Goal: Task Accomplishment & Management: Use online tool/utility

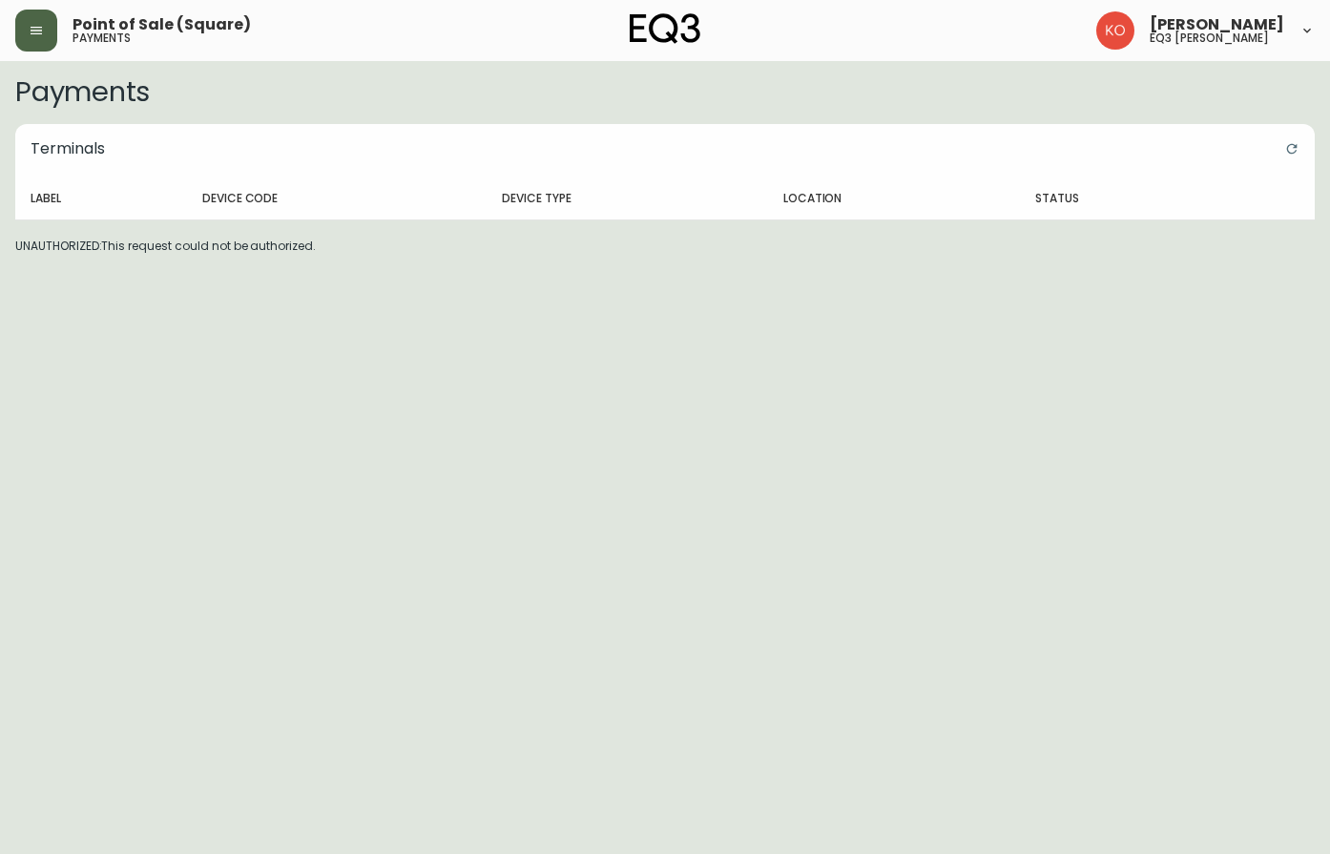
click at [21, 44] on button "button" at bounding box center [36, 31] width 42 height 42
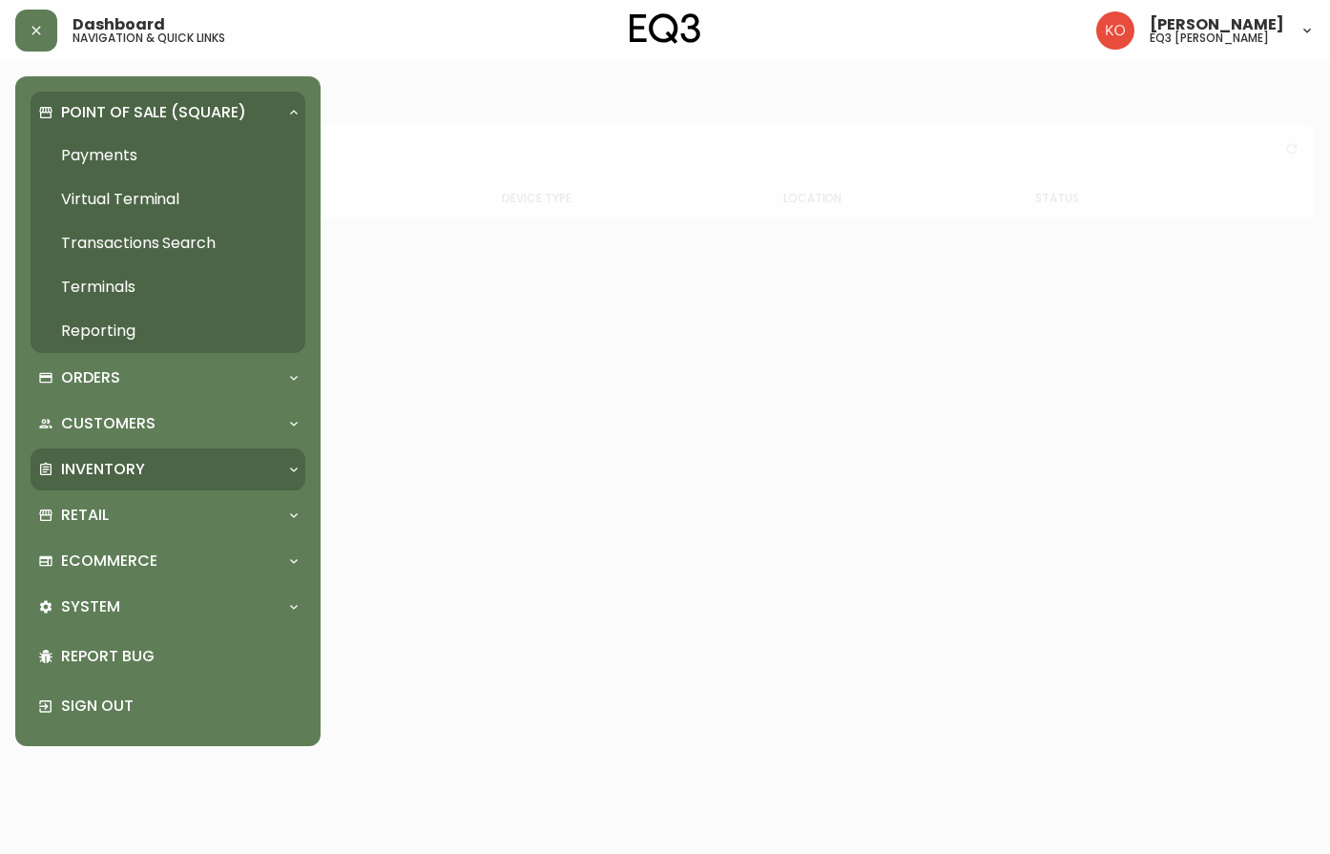
click at [144, 468] on p "Inventory" at bounding box center [103, 469] width 84 height 21
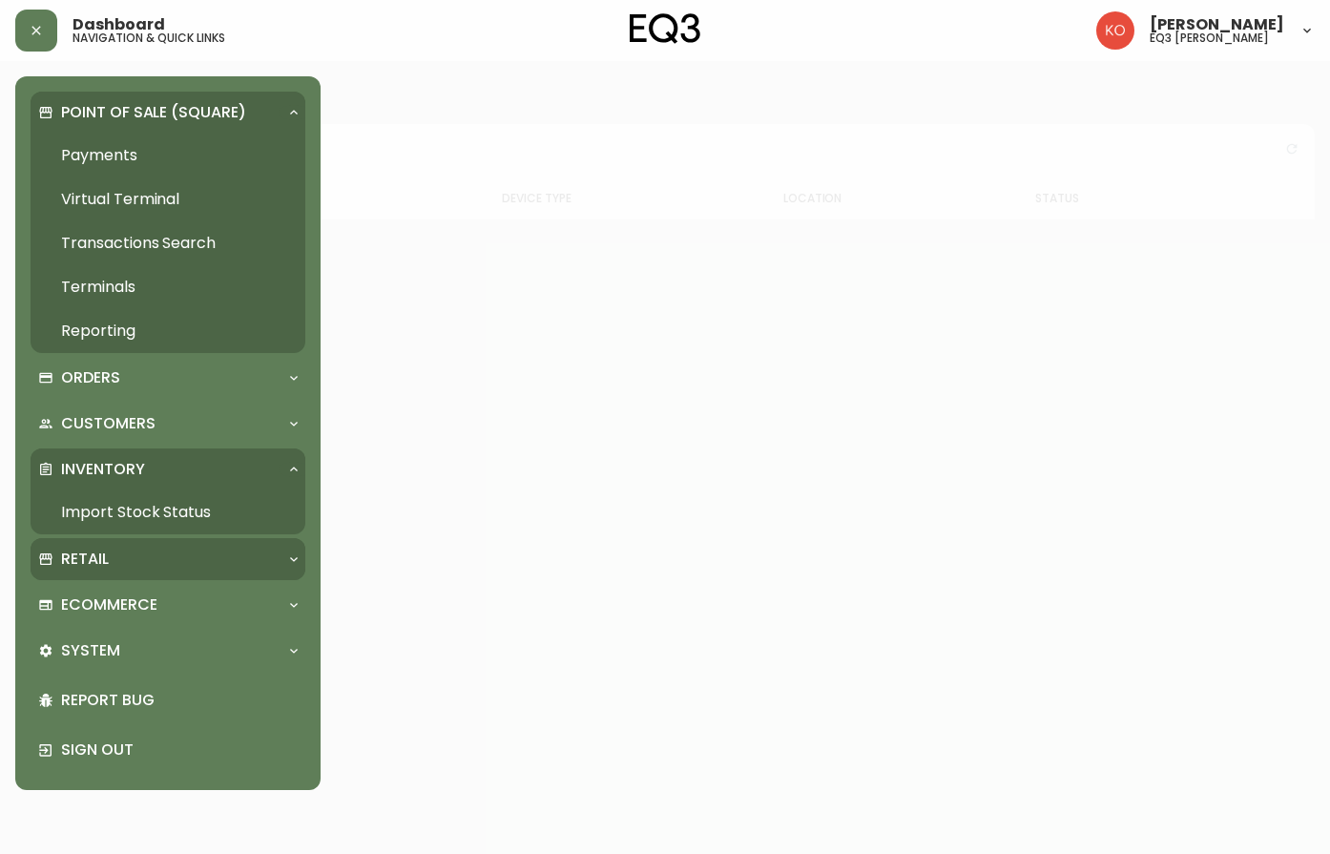
click at [217, 545] on div "Retail" at bounding box center [168, 559] width 275 height 42
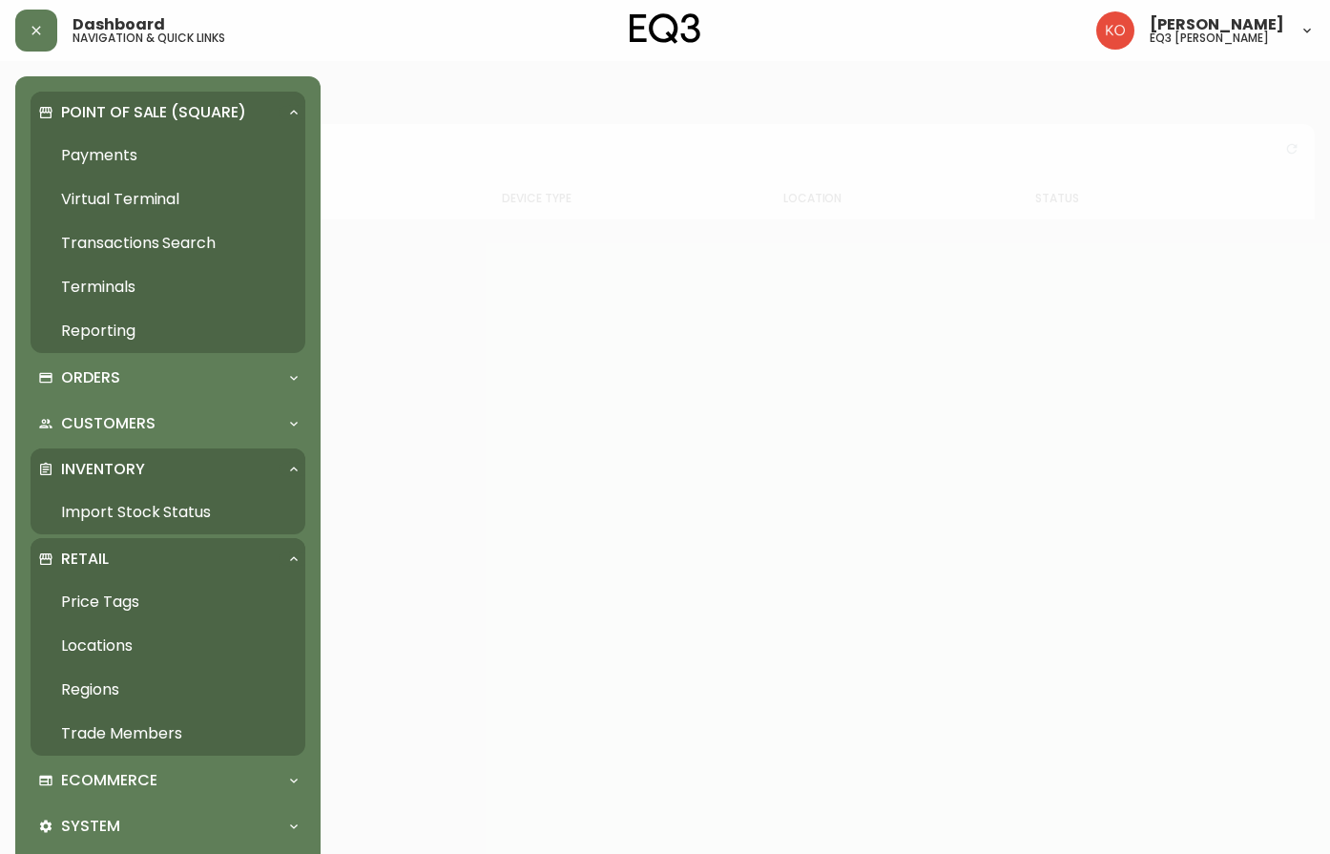
click at [169, 592] on link "Price Tags" at bounding box center [168, 602] width 275 height 44
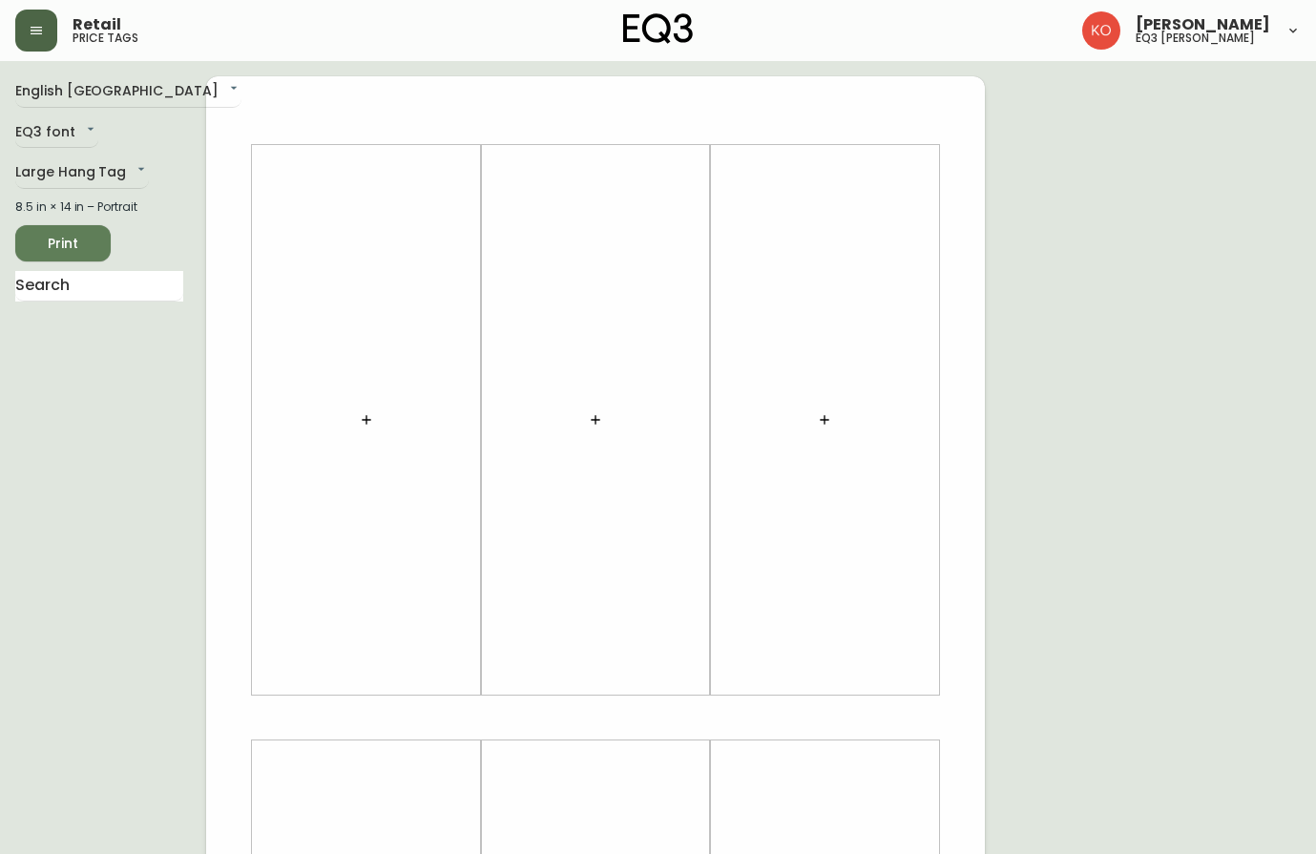
click at [34, 32] on icon "button" at bounding box center [36, 30] width 15 height 15
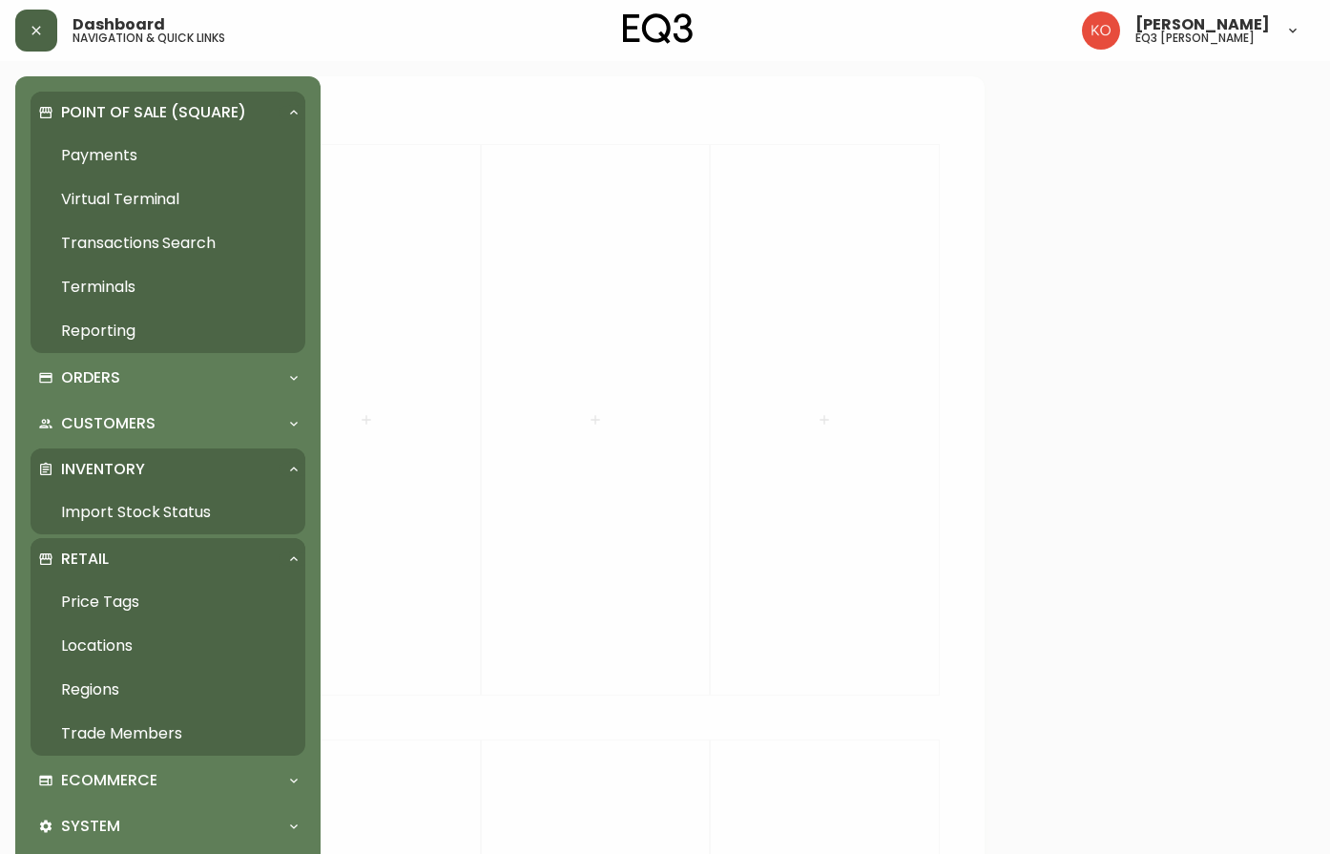
click at [511, 54] on div "Dashboard navigation & quick links [PERSON_NAME] eq3 [PERSON_NAME]" at bounding box center [658, 30] width 1286 height 61
drag, startPoint x: 518, startPoint y: 202, endPoint x: 478, endPoint y: 182, distance: 44.8
click at [518, 202] on div at bounding box center [665, 427] width 1330 height 854
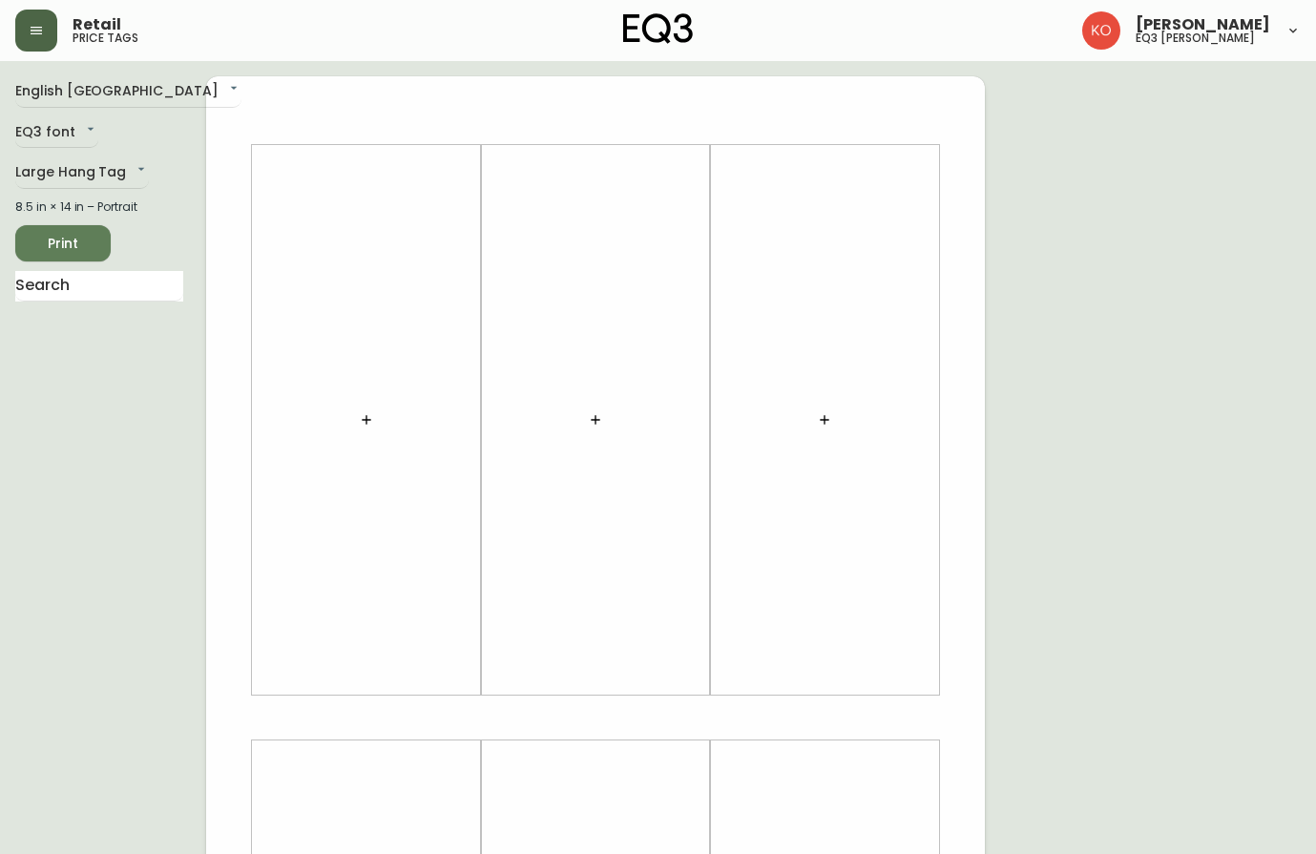
drag, startPoint x: 145, startPoint y: 160, endPoint x: 129, endPoint y: 156, distance: 16.9
click at [129, 155] on div "English [GEOGRAPHIC_DATA] en_CA EQ3 font EQ3 Large Hang Tag large 8.5 in × 14 i…" at bounding box center [110, 717] width 191 height 1283
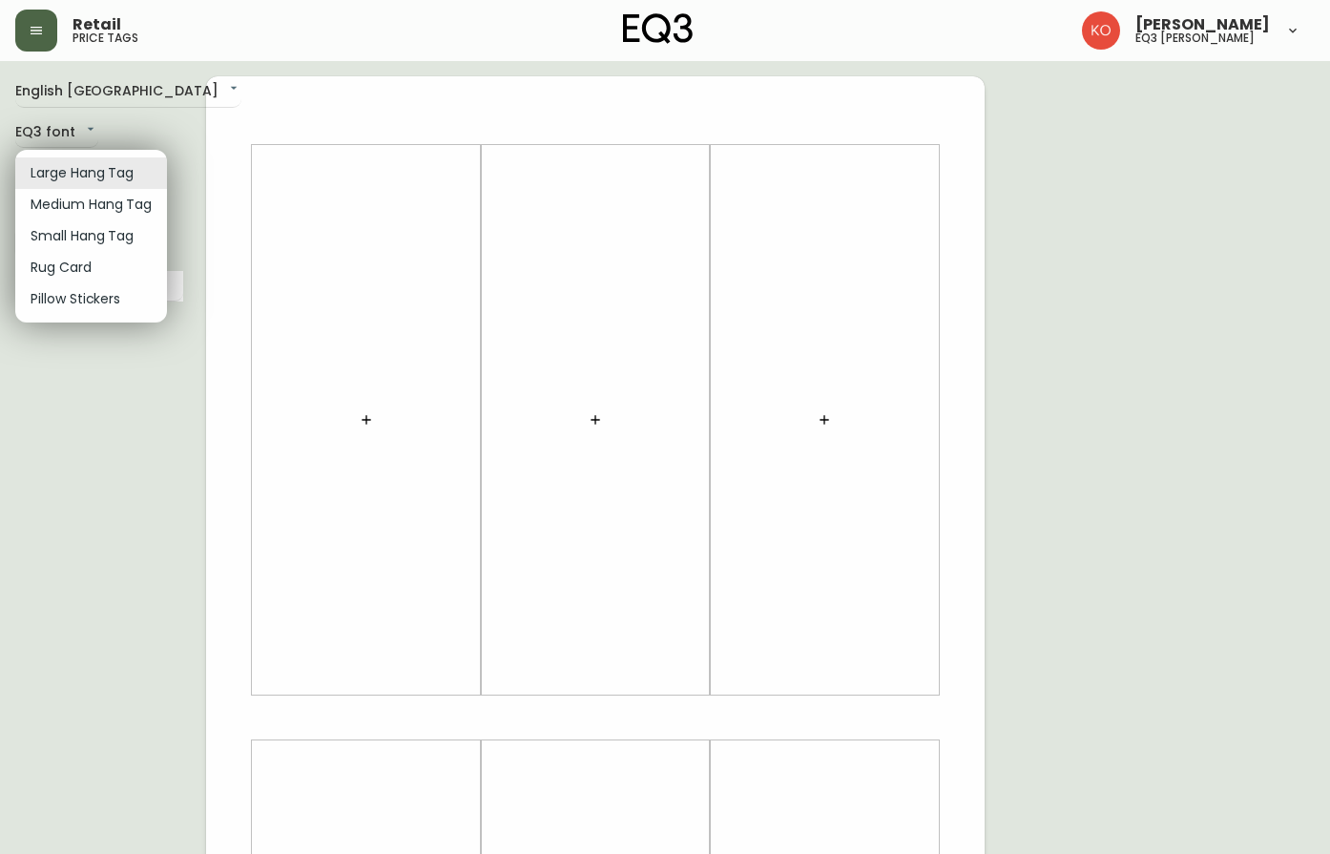
click at [123, 162] on body "Retail price tags [PERSON_NAME] eq3 laval - [PERSON_NAME] English [GEOGRAPHIC_D…" at bounding box center [665, 679] width 1330 height 1359
click at [115, 204] on li "Medium Hang Tag" at bounding box center [91, 204] width 152 height 31
type input "medium"
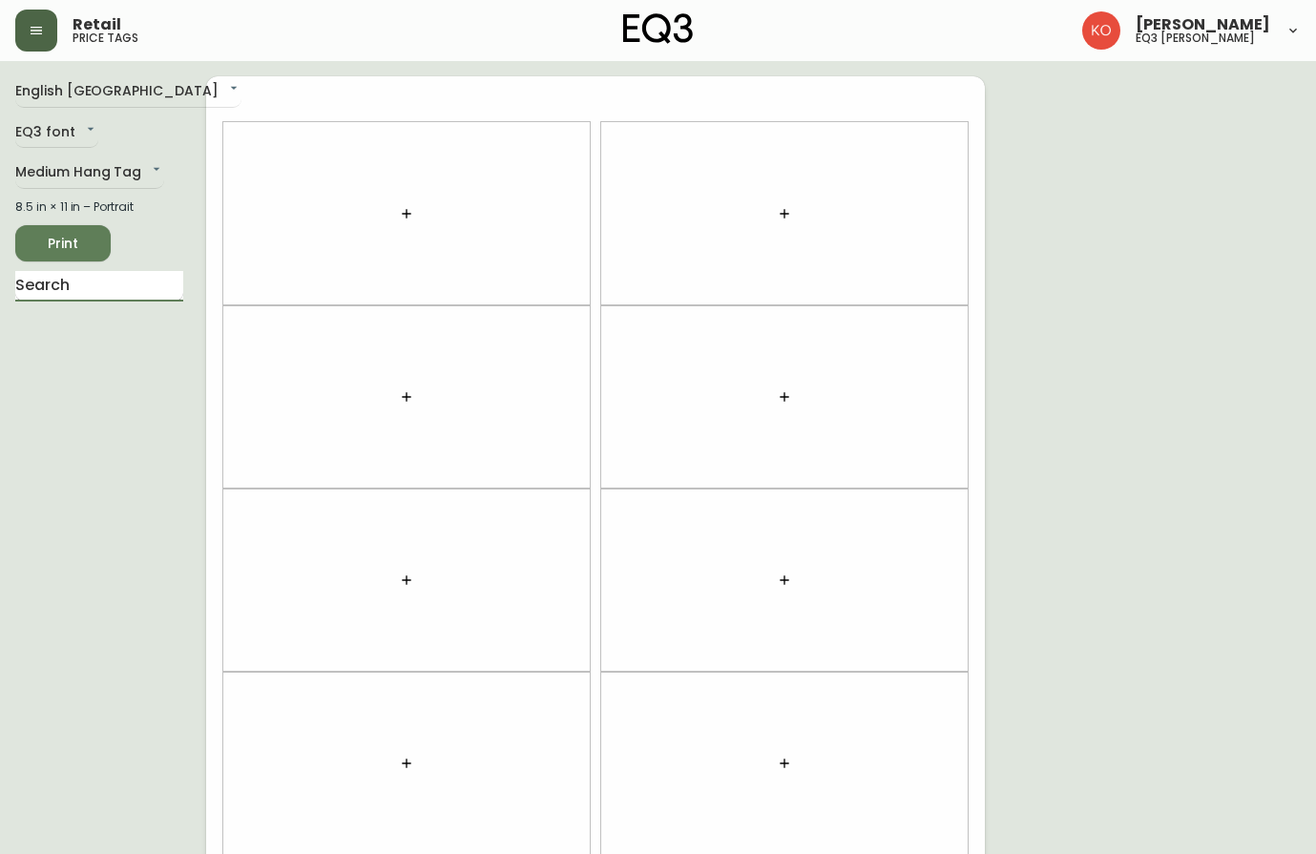
click at [126, 281] on input "text" at bounding box center [99, 286] width 168 height 31
type input "minima"
click at [106, 192] on div "English Canada en_CA EQ3 font EQ3 Medium Hang Tag medium 8.5 in × 11 in – Portr…" at bounding box center [110, 580] width 191 height 1008
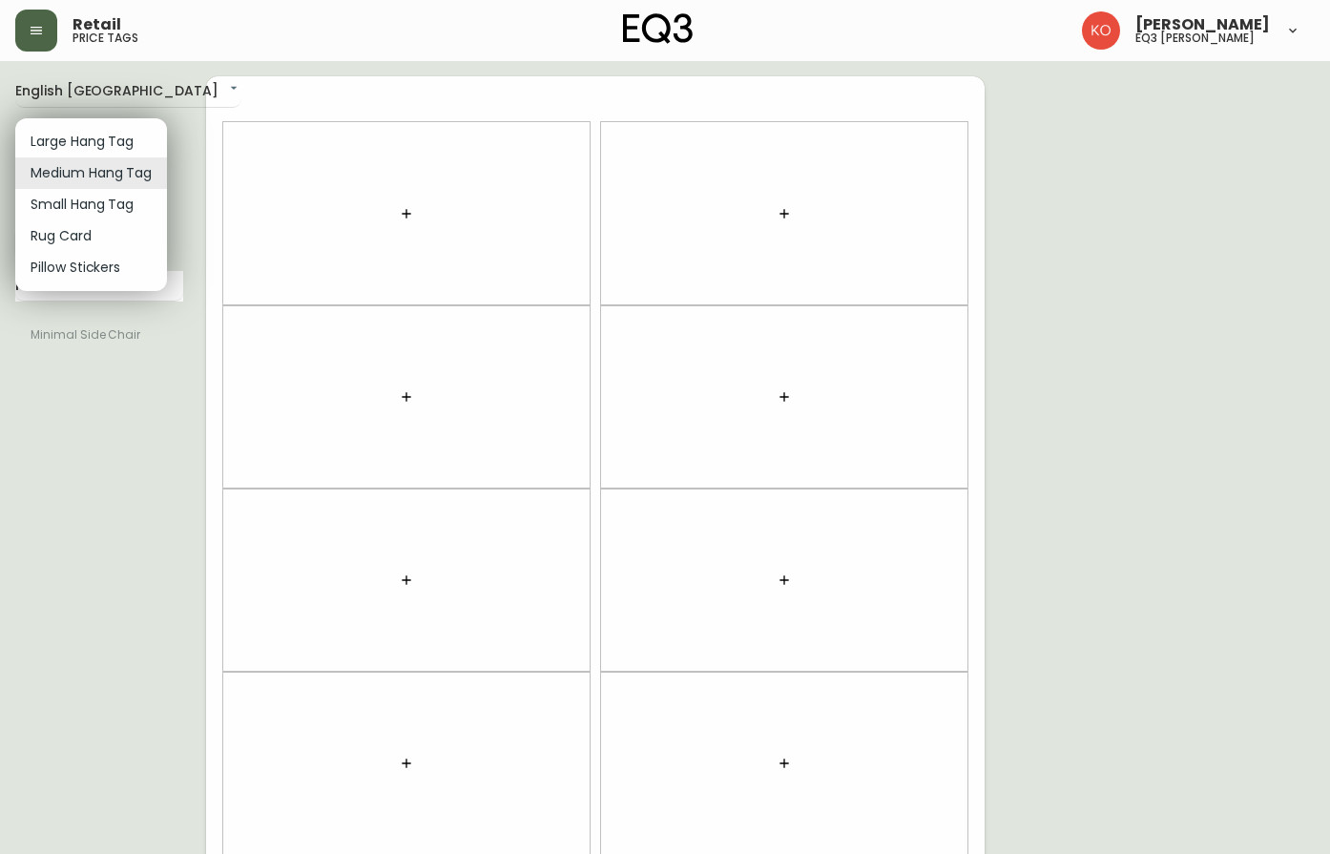
click at [109, 180] on body "Retail price tags [PERSON_NAME] eq3 laval - [PERSON_NAME] English [GEOGRAPHIC_D…" at bounding box center [665, 542] width 1330 height 1084
click at [110, 204] on li "Small Hang Tag" at bounding box center [91, 204] width 152 height 31
type input "small"
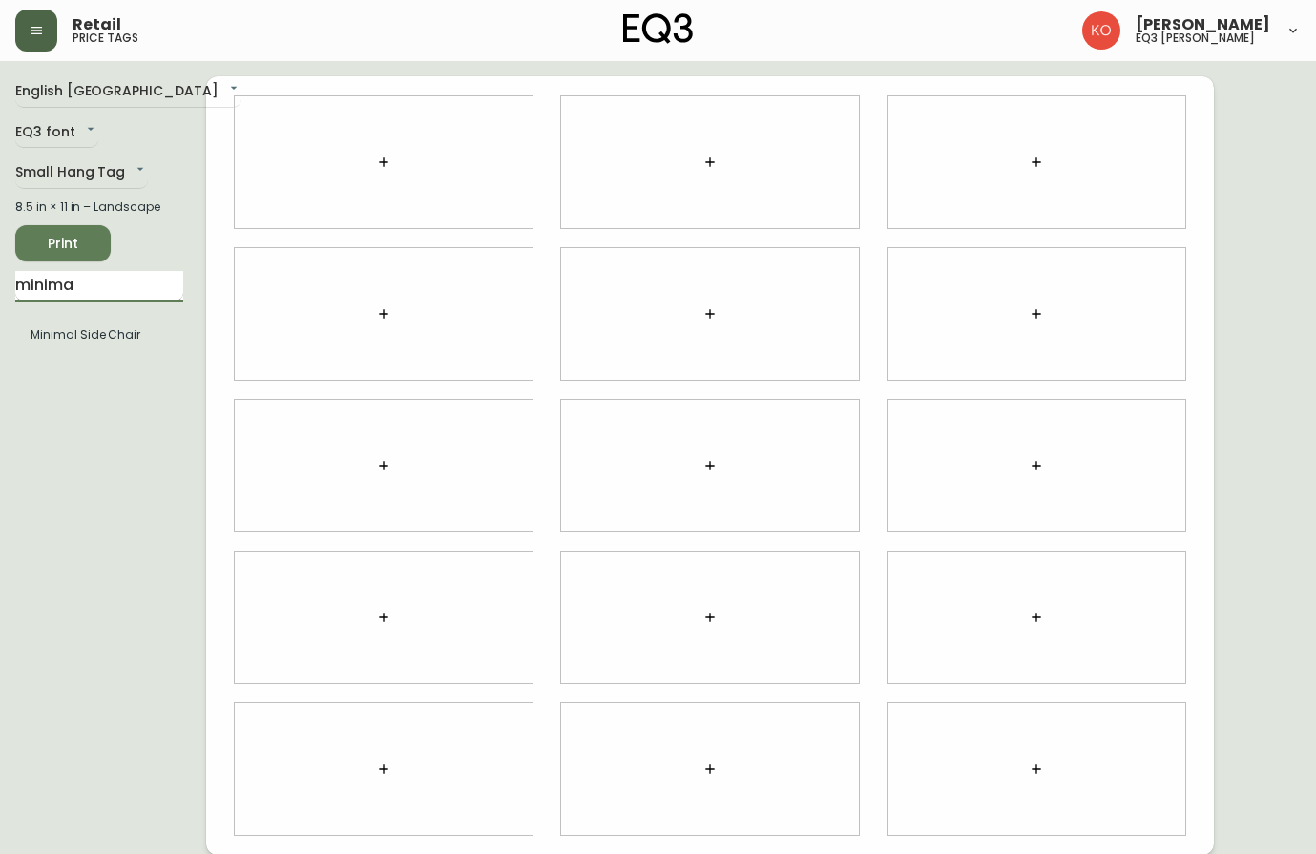
click at [102, 295] on input "minima" at bounding box center [99, 286] width 168 height 31
drag, startPoint x: 118, startPoint y: 278, endPoint x: -23, endPoint y: 301, distance: 143.1
click at [0, 301] on html "Retail price tags [PERSON_NAME] eq3 laval - [PERSON_NAME] English [GEOGRAPHIC_D…" at bounding box center [658, 427] width 1316 height 855
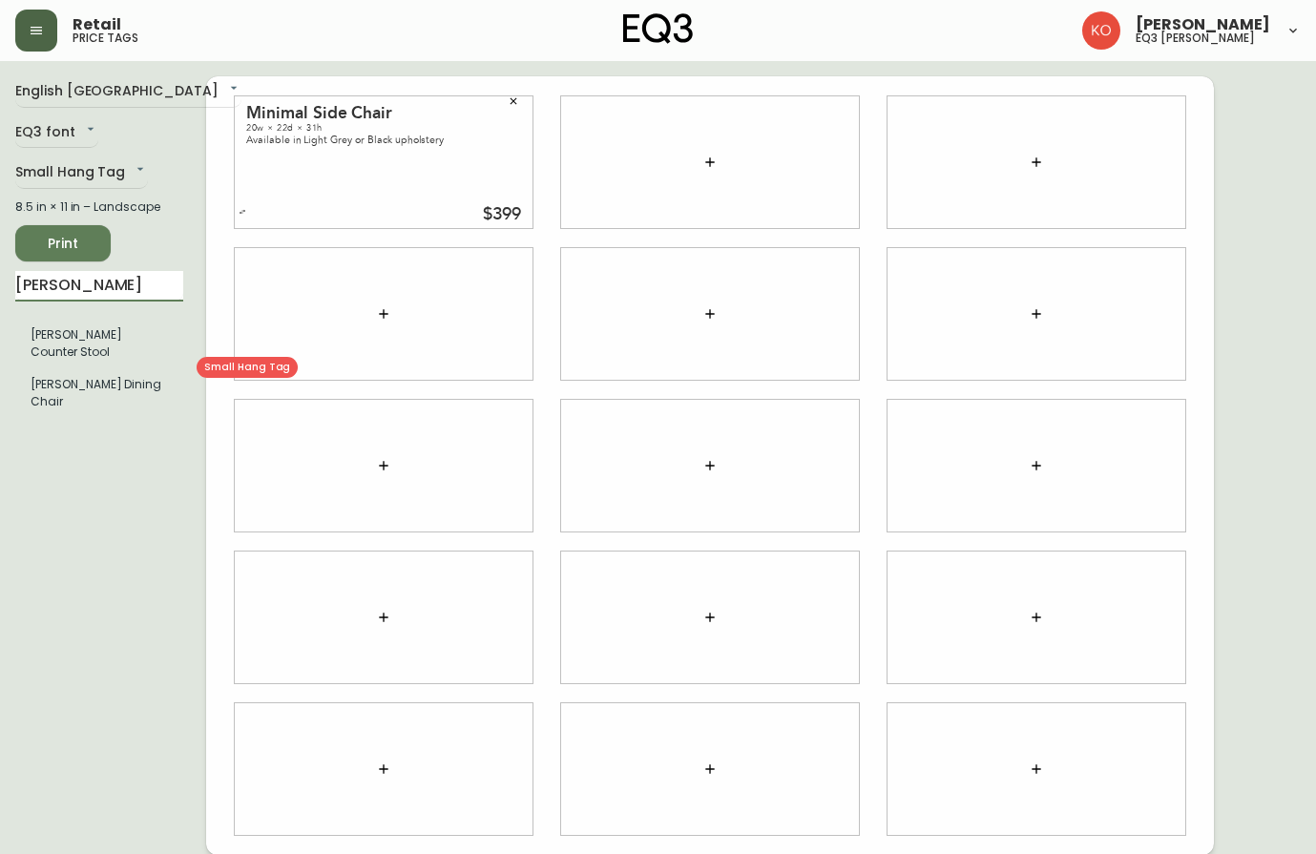
type input "[PERSON_NAME]"
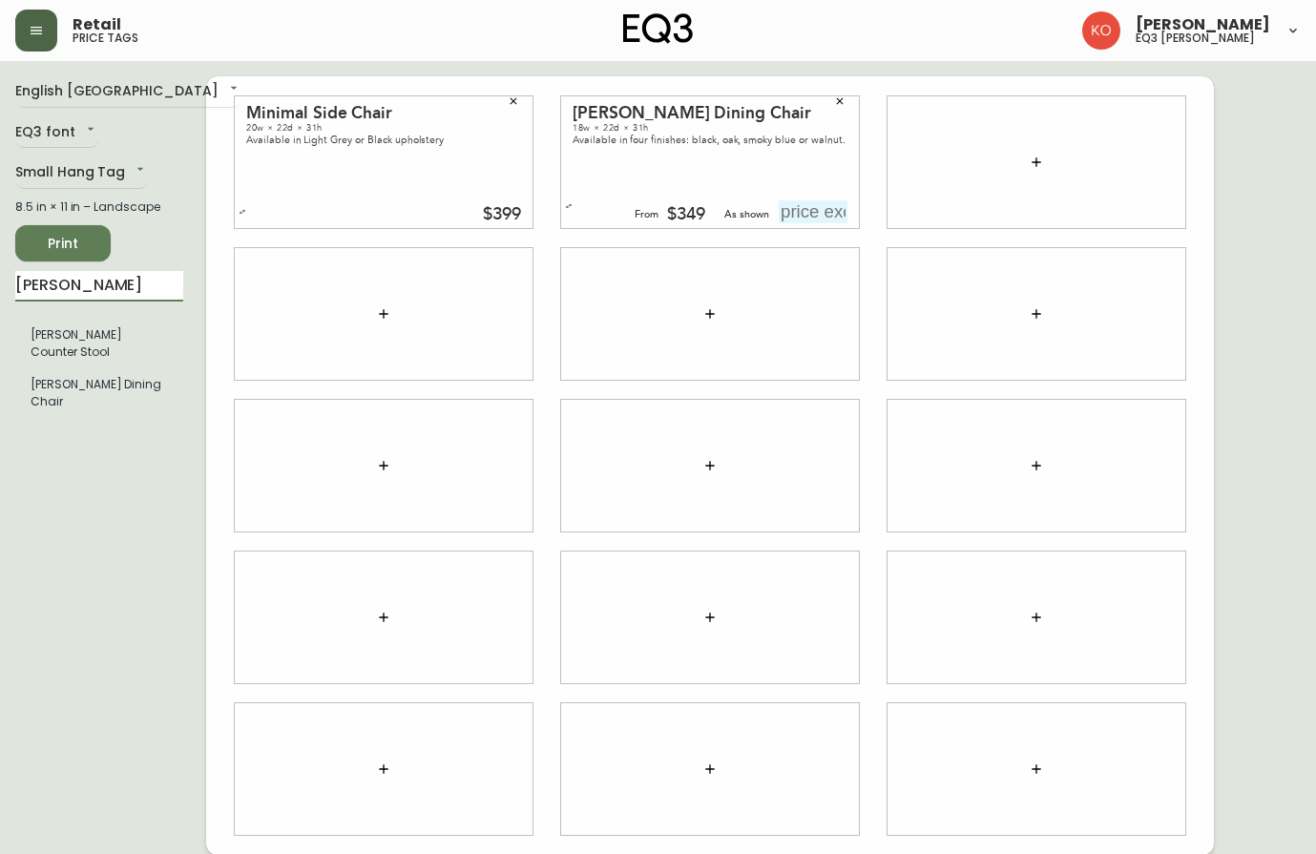
drag, startPoint x: 69, startPoint y: 283, endPoint x: -23, endPoint y: 281, distance: 91.6
click at [0, 281] on html "Retail price tags [PERSON_NAME] eq3 laval - [PERSON_NAME] English [GEOGRAPHIC_D…" at bounding box center [658, 427] width 1316 height 855
type input "acel"
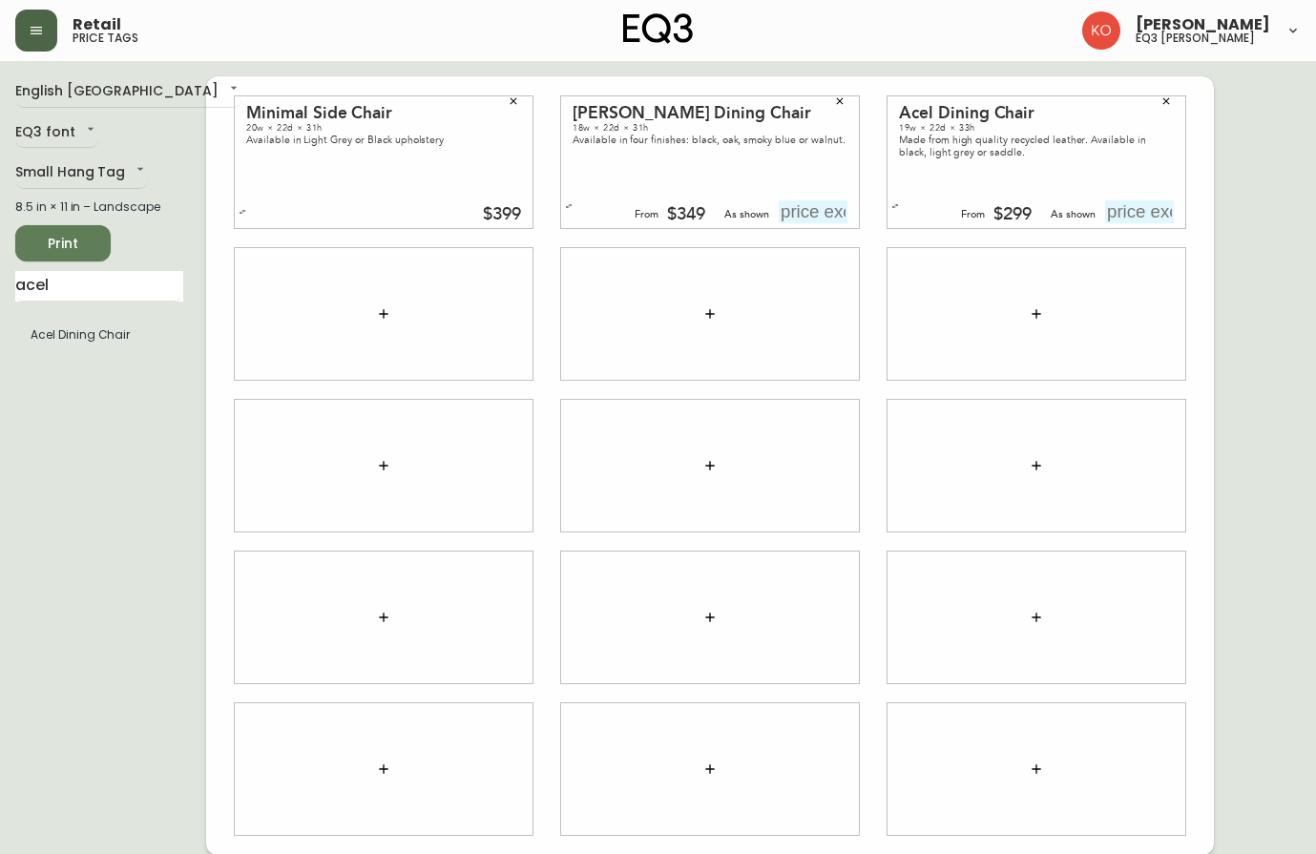
click at [373, 315] on button "button" at bounding box center [384, 314] width 38 height 38
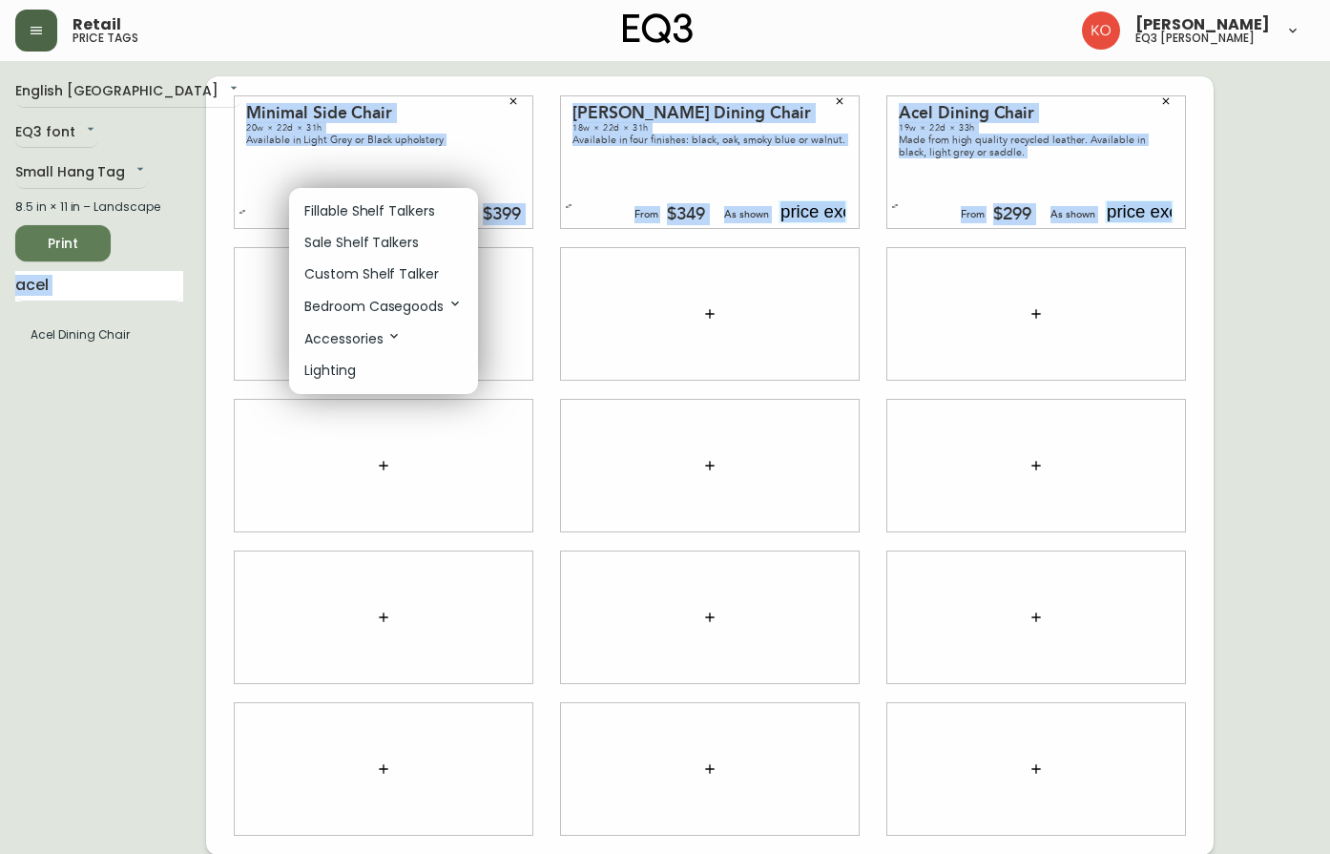
drag, startPoint x: 58, startPoint y: 287, endPoint x: -23, endPoint y: 316, distance: 86.0
click at [0, 316] on html "Retail price tags [PERSON_NAME] eq3 laval - [PERSON_NAME] English [GEOGRAPHIC_D…" at bounding box center [665, 427] width 1330 height 855
click at [80, 305] on div at bounding box center [665, 427] width 1330 height 854
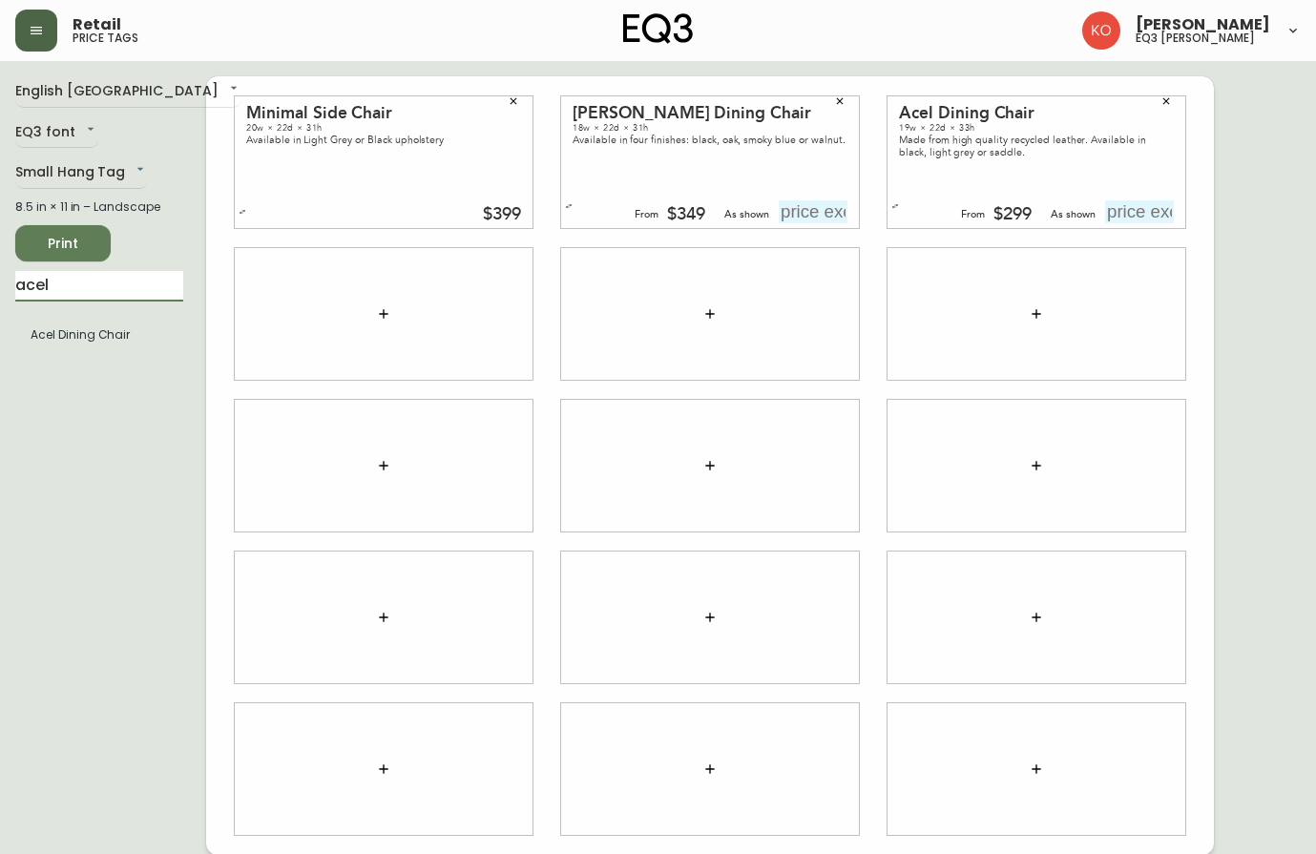
drag, startPoint x: 71, startPoint y: 292, endPoint x: -23, endPoint y: 283, distance: 93.9
type input "[PERSON_NAME]"
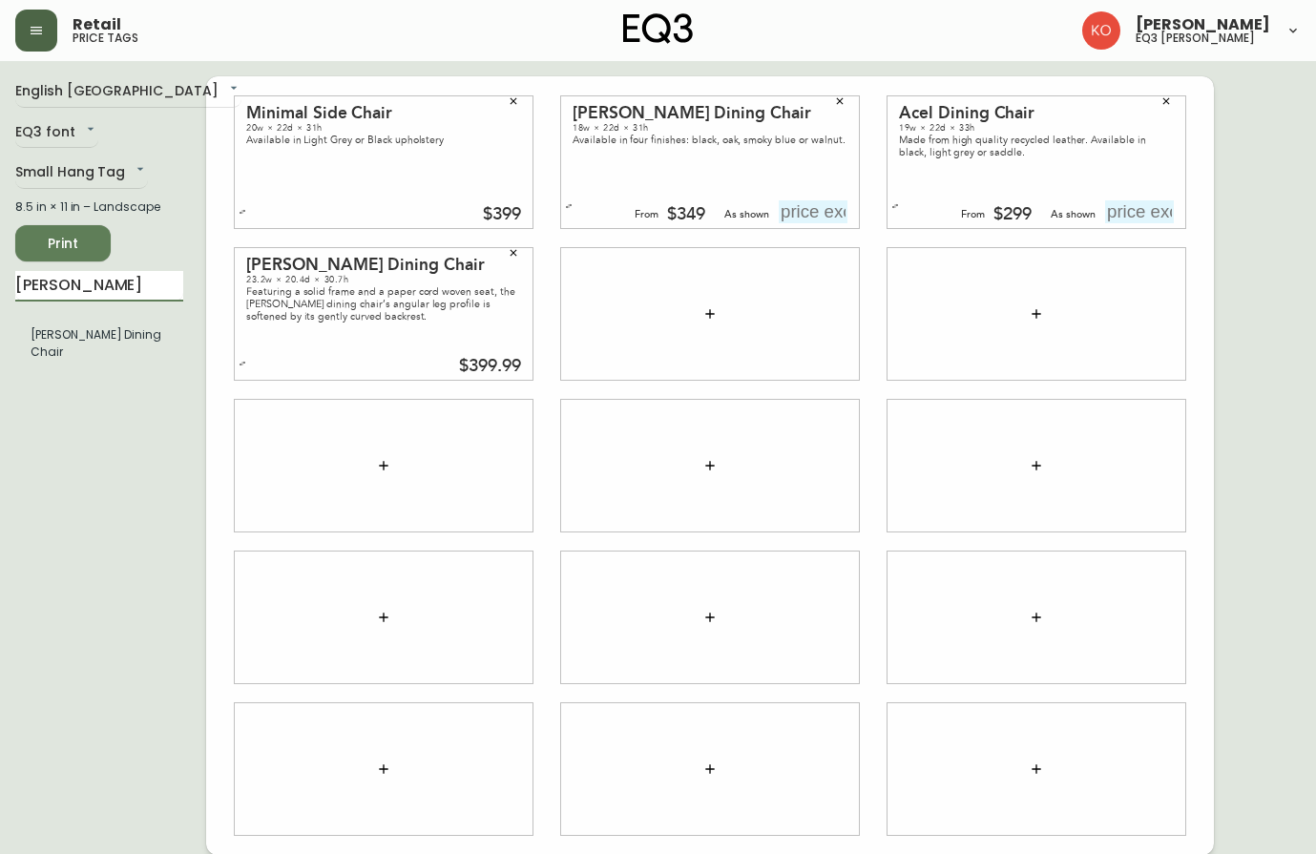
drag, startPoint x: 142, startPoint y: 285, endPoint x: -23, endPoint y: 291, distance: 165.2
click at [0, 291] on html "Retail price tags [PERSON_NAME] eq3 laval - [PERSON_NAME] English [GEOGRAPHIC_D…" at bounding box center [658, 427] width 1316 height 855
type input "q"
type input "acel"
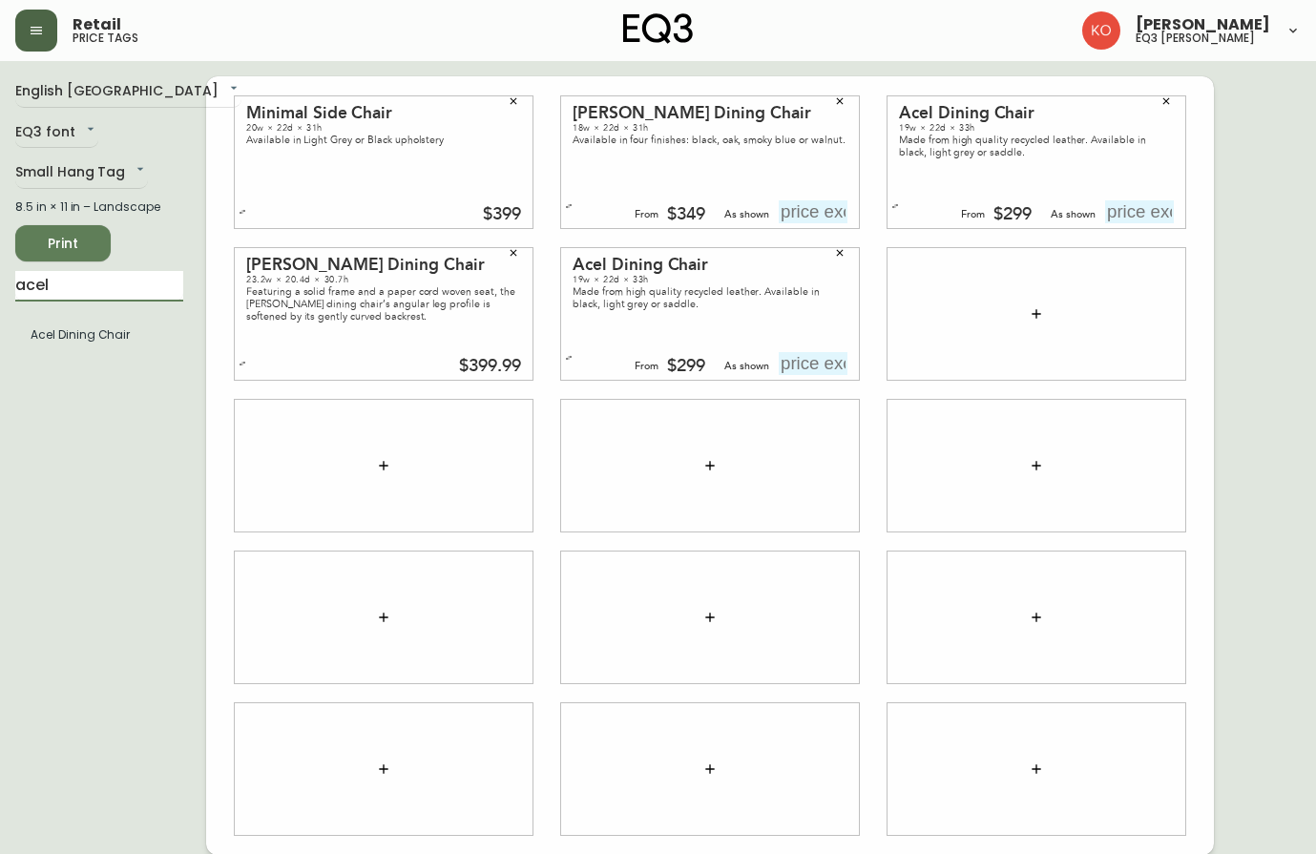
drag, startPoint x: 65, startPoint y: 290, endPoint x: -23, endPoint y: 287, distance: 87.9
click at [0, 287] on html "Retail price tags [PERSON_NAME] eq3 laval - [PERSON_NAME] English [GEOGRAPHIC_D…" at bounding box center [658, 427] width 1316 height 855
type input "v"
type input "[PERSON_NAME]"
drag, startPoint x: 113, startPoint y: 287, endPoint x: -23, endPoint y: 259, distance: 138.5
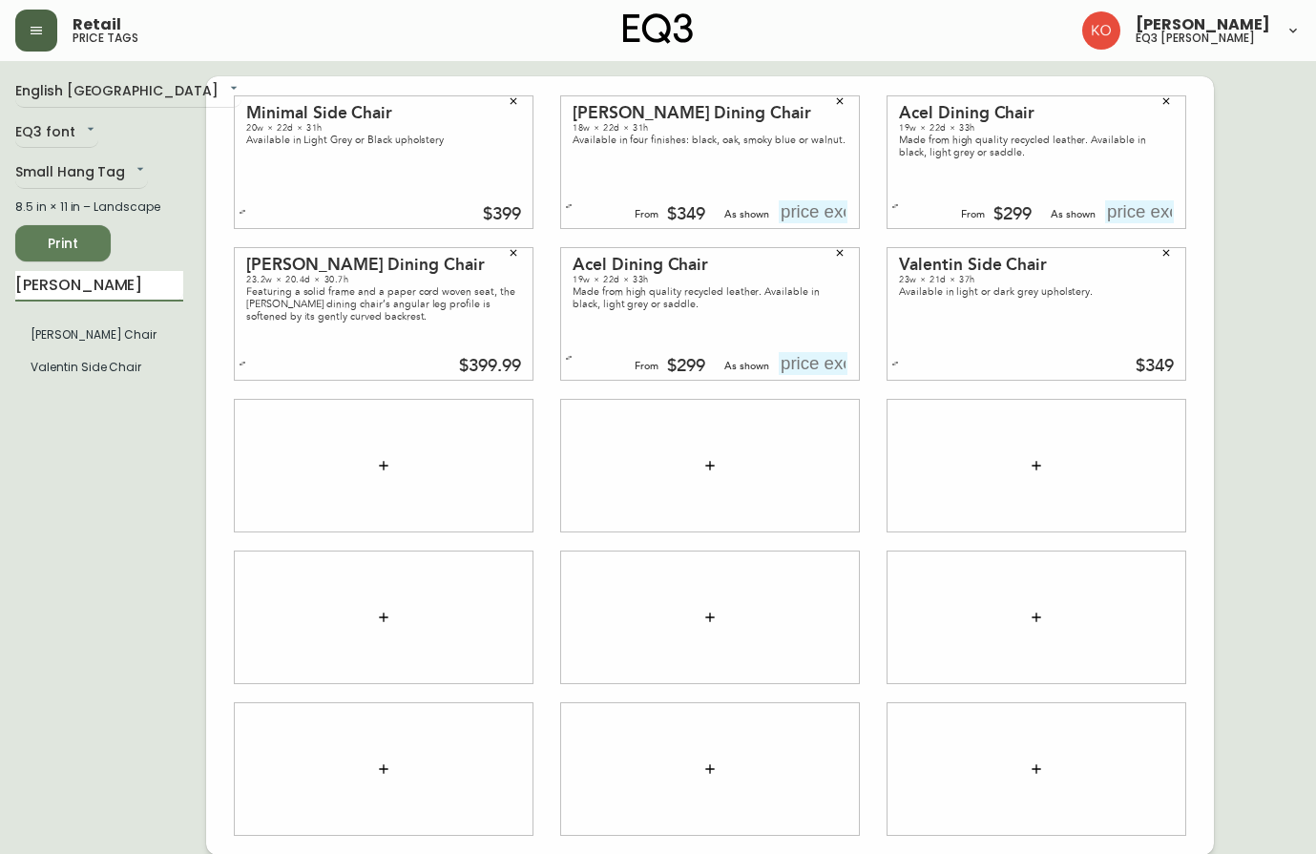
click at [0, 259] on html "Retail price tags [PERSON_NAME] eq3 laval - [PERSON_NAME] English [GEOGRAPHIC_D…" at bounding box center [658, 427] width 1316 height 855
type input "[PERSON_NAME]"
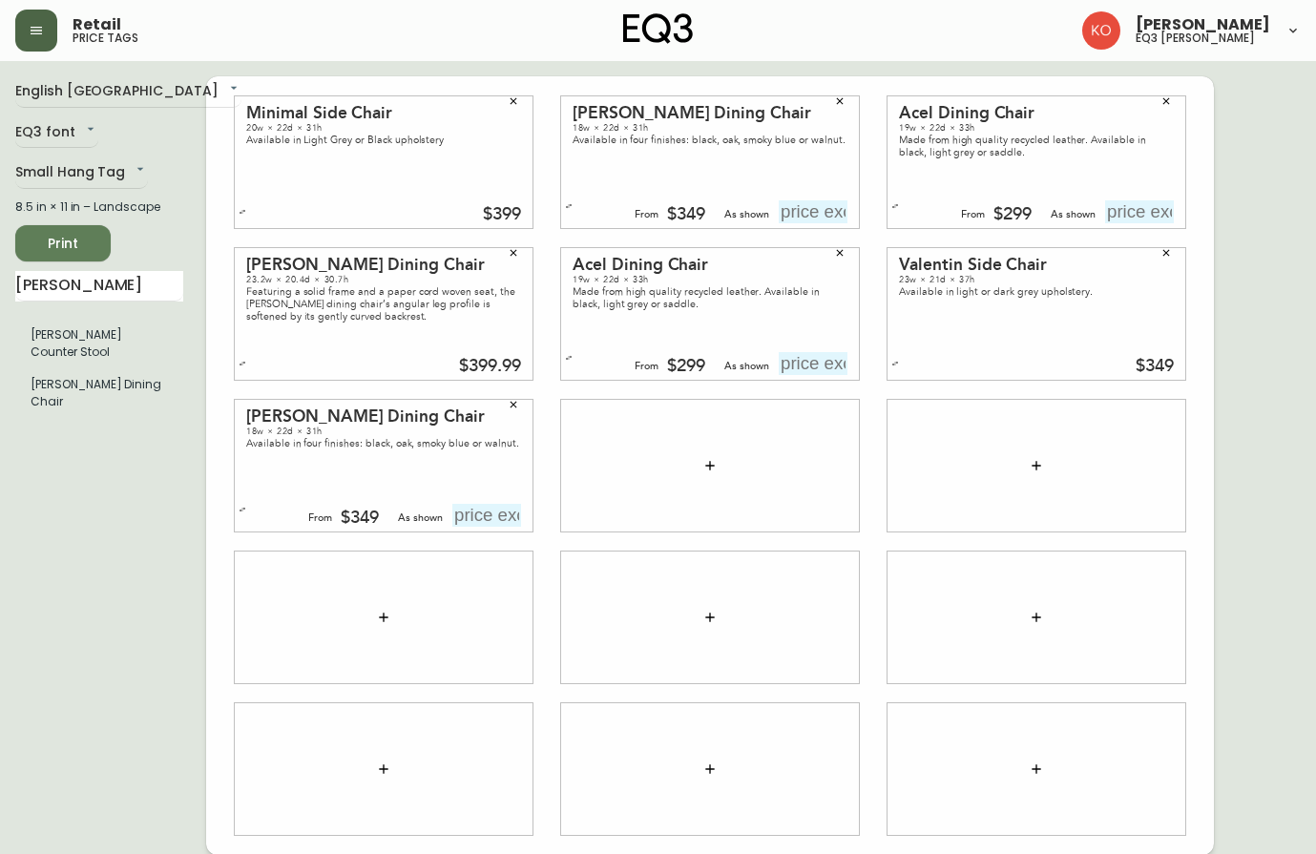
click at [823, 210] on input "text" at bounding box center [813, 211] width 69 height 23
click at [797, 217] on input "text" at bounding box center [813, 211] width 69 height 23
type input "$399"
click at [477, 525] on input "text" at bounding box center [486, 515] width 69 height 23
type input "$349"
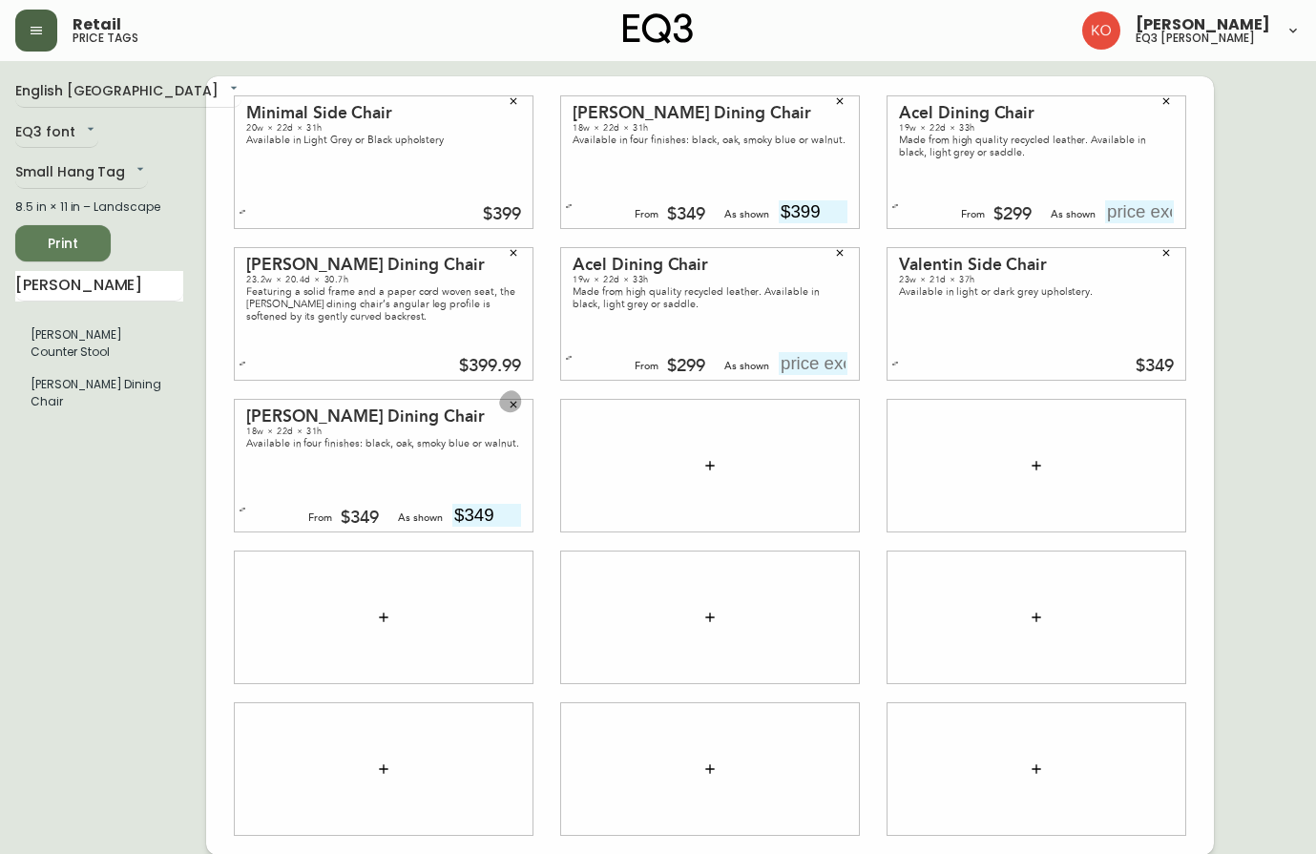
click at [778, 354] on div "As shown" at bounding box center [785, 363] width 123 height 23
click at [818, 342] on div "Acel Dining Chair 19w × 22d × 33h Made from high quality recycled leather. Avai…" at bounding box center [710, 314] width 298 height 132
click at [819, 360] on input "text" at bounding box center [813, 363] width 69 height 23
type input "$299"
click at [570, 358] on icon "button" at bounding box center [569, 358] width 8 height 8
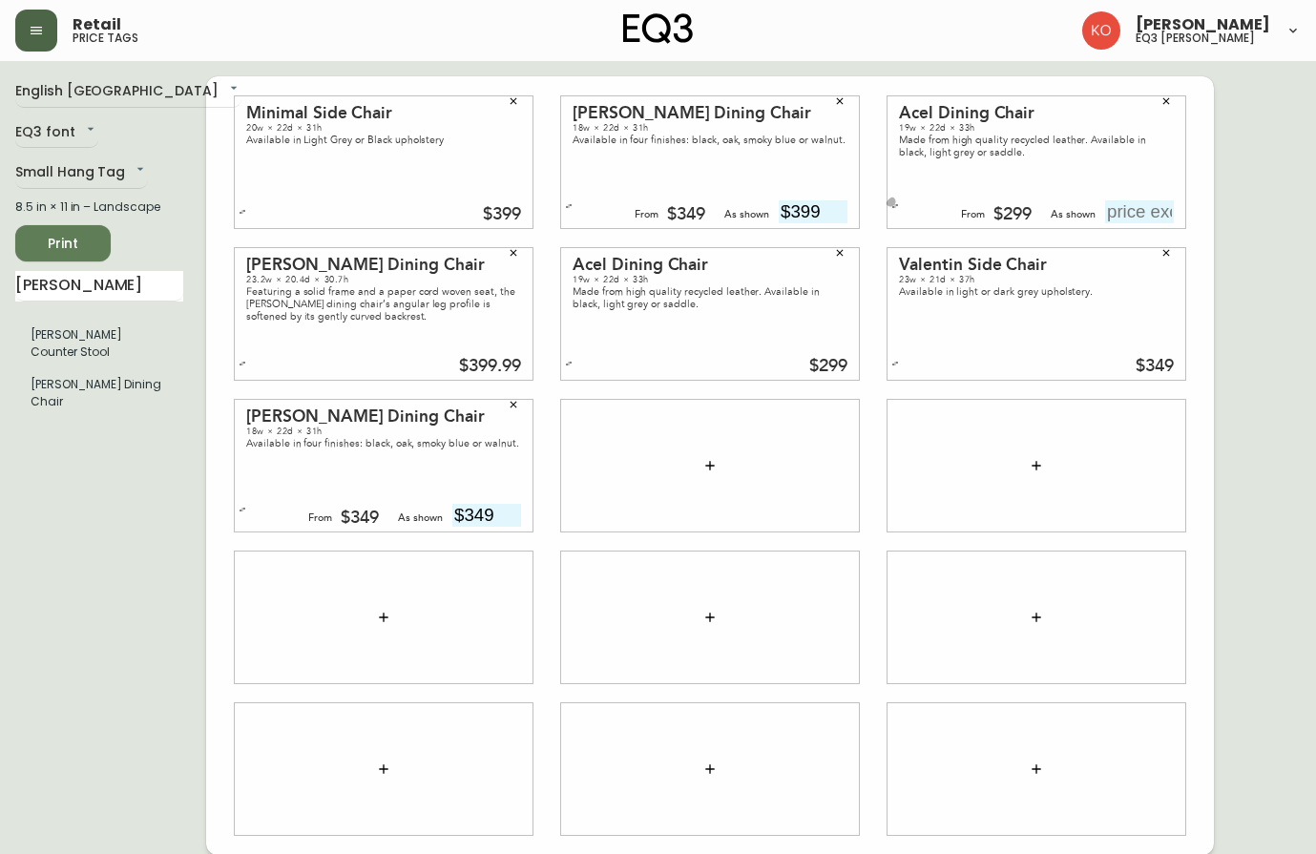
click at [894, 198] on button "button" at bounding box center [895, 206] width 19 height 19
drag, startPoint x: 82, startPoint y: 301, endPoint x: 72, endPoint y: 294, distance: 12.4
click at [72, 294] on input "[PERSON_NAME]" at bounding box center [99, 286] width 168 height 31
drag, startPoint x: 61, startPoint y: 281, endPoint x: 4, endPoint y: 280, distance: 57.3
click at [3, 280] on main "English Canada en_CA EQ3 font EQ3 Small Hang Tag small 8.5 in × 11 in – Landsca…" at bounding box center [658, 458] width 1316 height 794
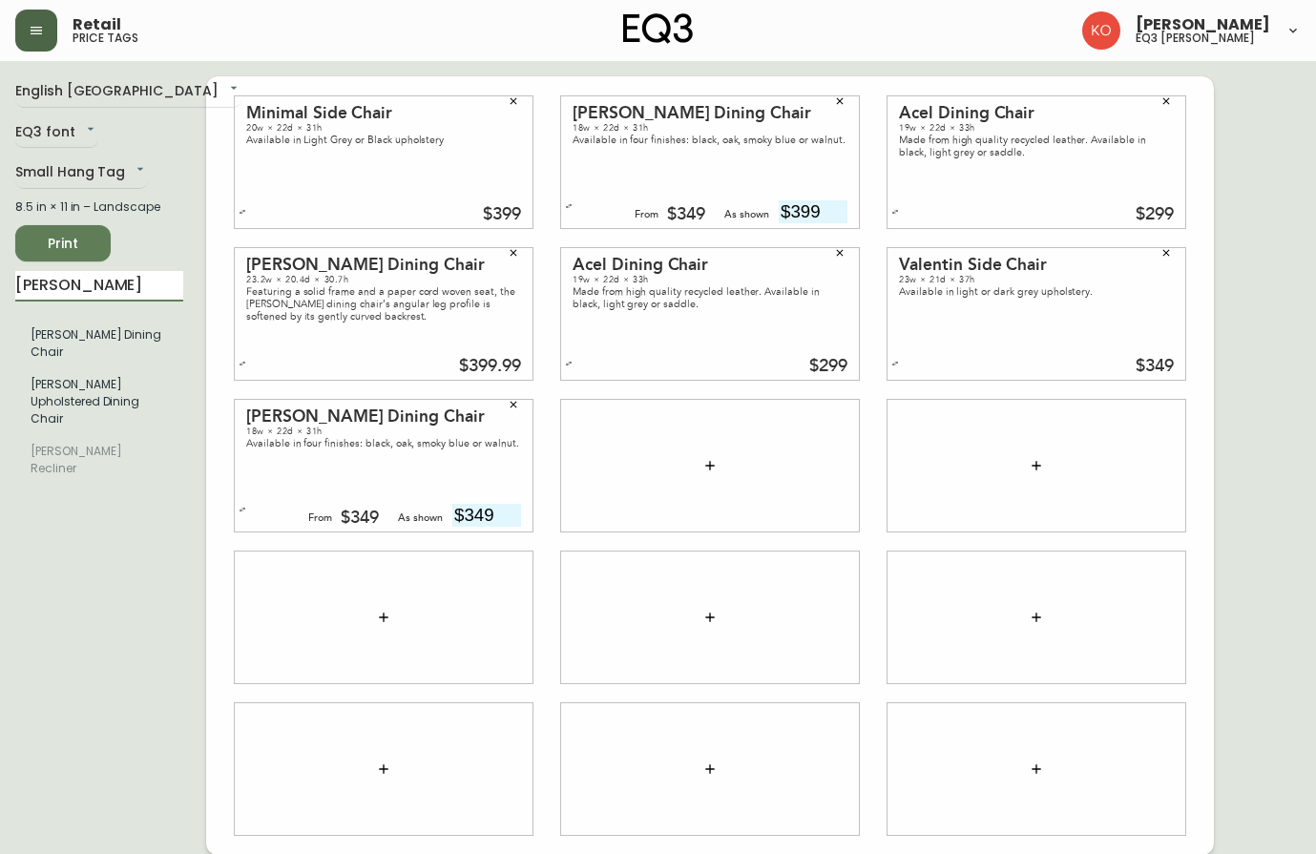
type input "[PERSON_NAME]"
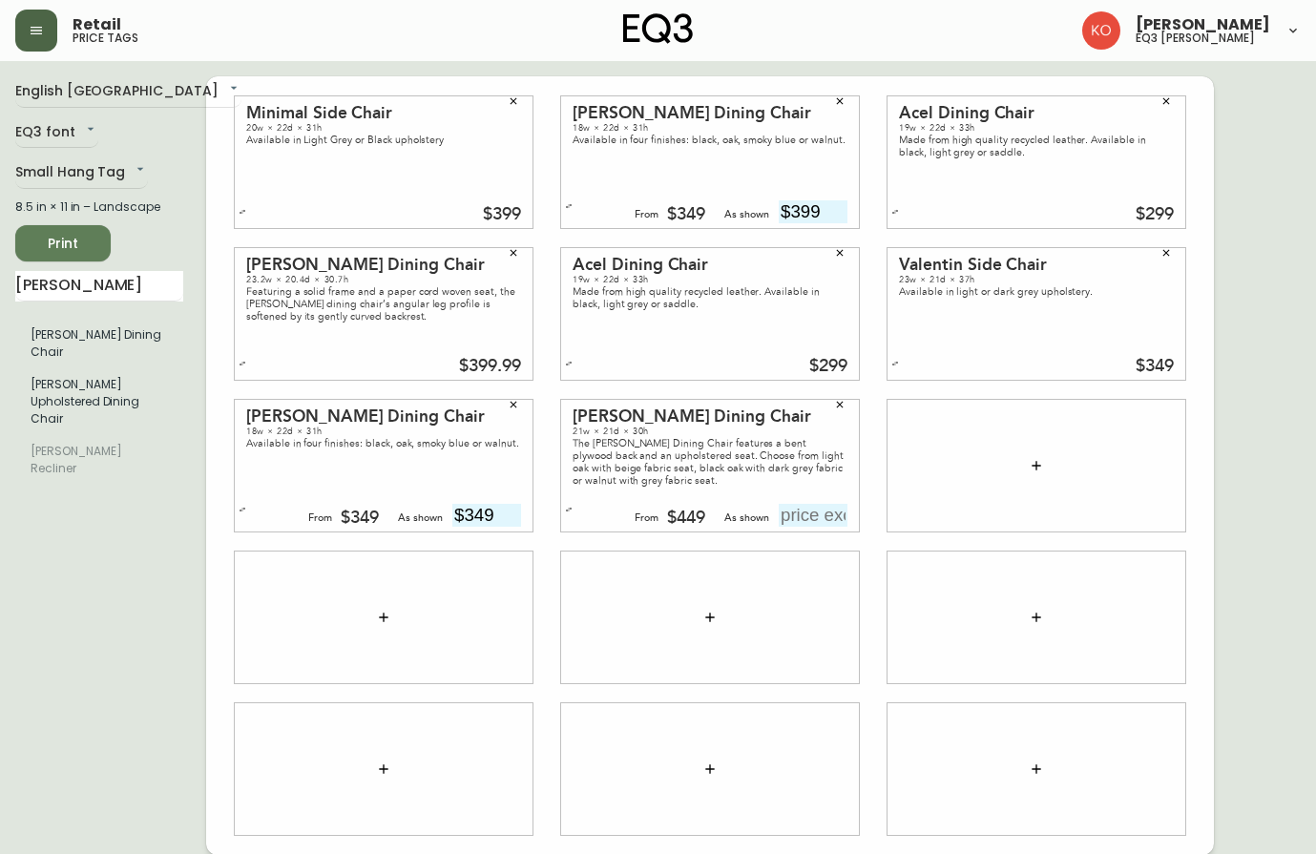
click at [808, 513] on input "text" at bounding box center [813, 515] width 69 height 23
type input "$499"
click at [823, 515] on input "$499" at bounding box center [813, 515] width 69 height 23
type input "$4"
type input "$549"
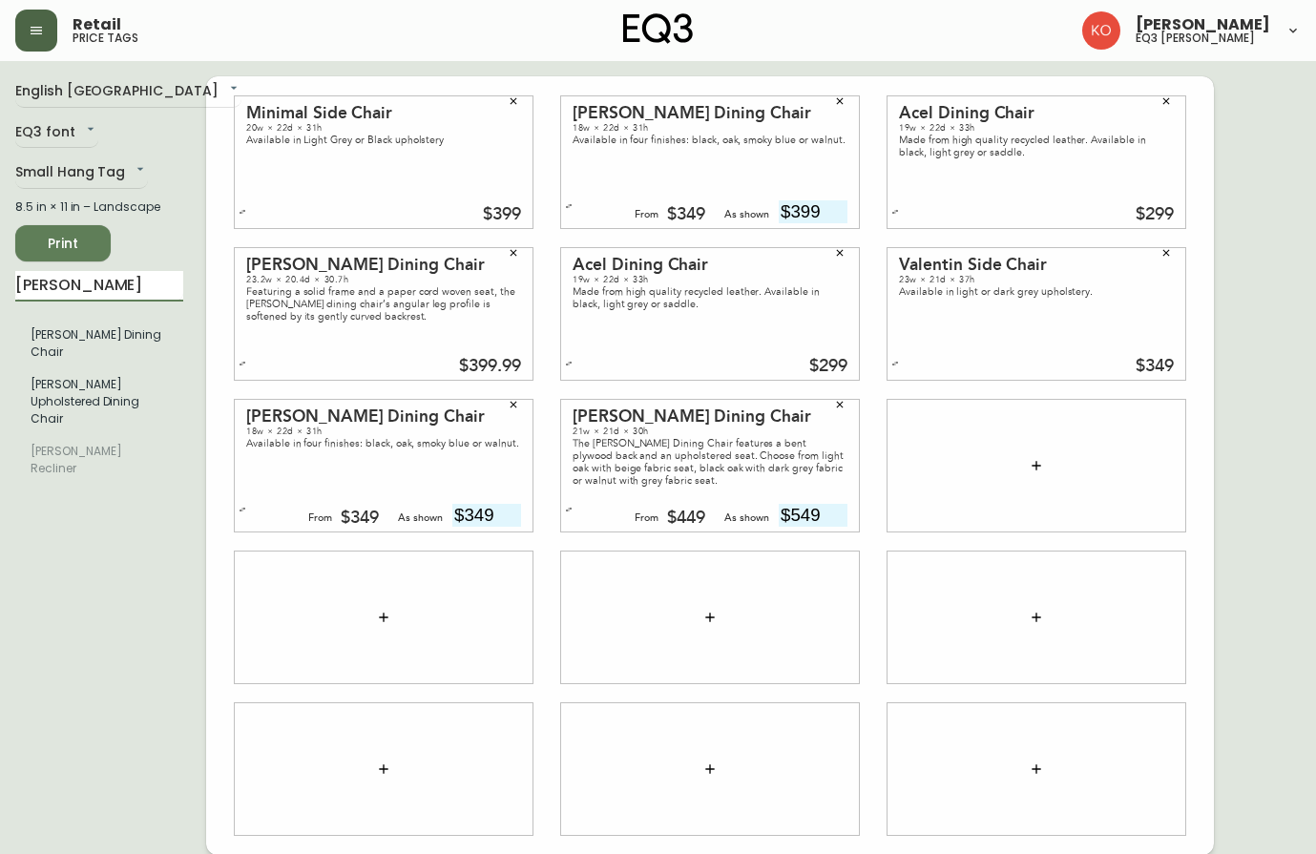
drag, startPoint x: 143, startPoint y: 286, endPoint x: -23, endPoint y: 335, distance: 173.1
click at [0, 335] on html "Retail price tags [PERSON_NAME] eq3 laval - [PERSON_NAME] English [GEOGRAPHIC_D…" at bounding box center [658, 427] width 1316 height 855
type input "[PERSON_NAME]"
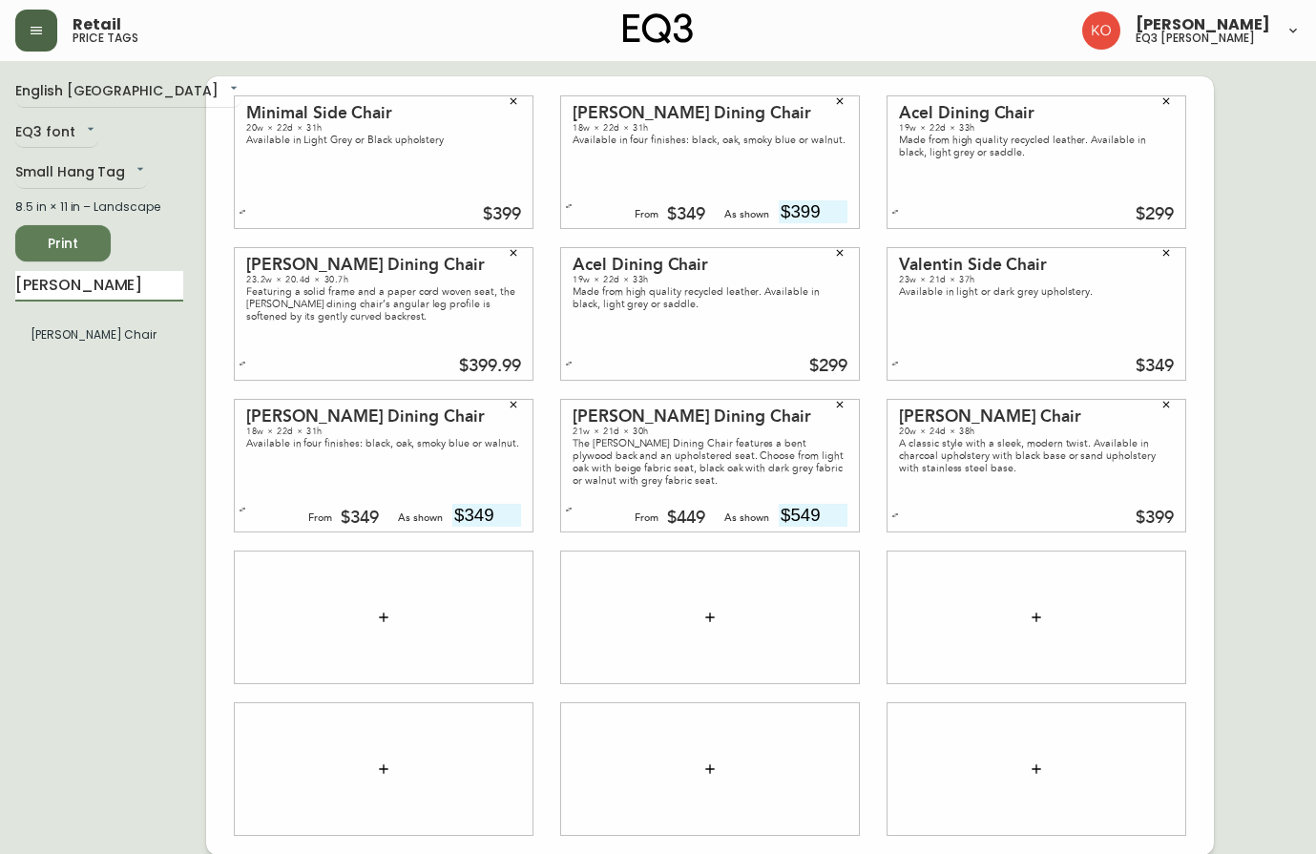
drag, startPoint x: 116, startPoint y: 278, endPoint x: -23, endPoint y: 265, distance: 139.9
click at [0, 265] on html "Retail price tags [PERSON_NAME] eq3 laval - [PERSON_NAME] English [GEOGRAPHIC_D…" at bounding box center [658, 427] width 1316 height 855
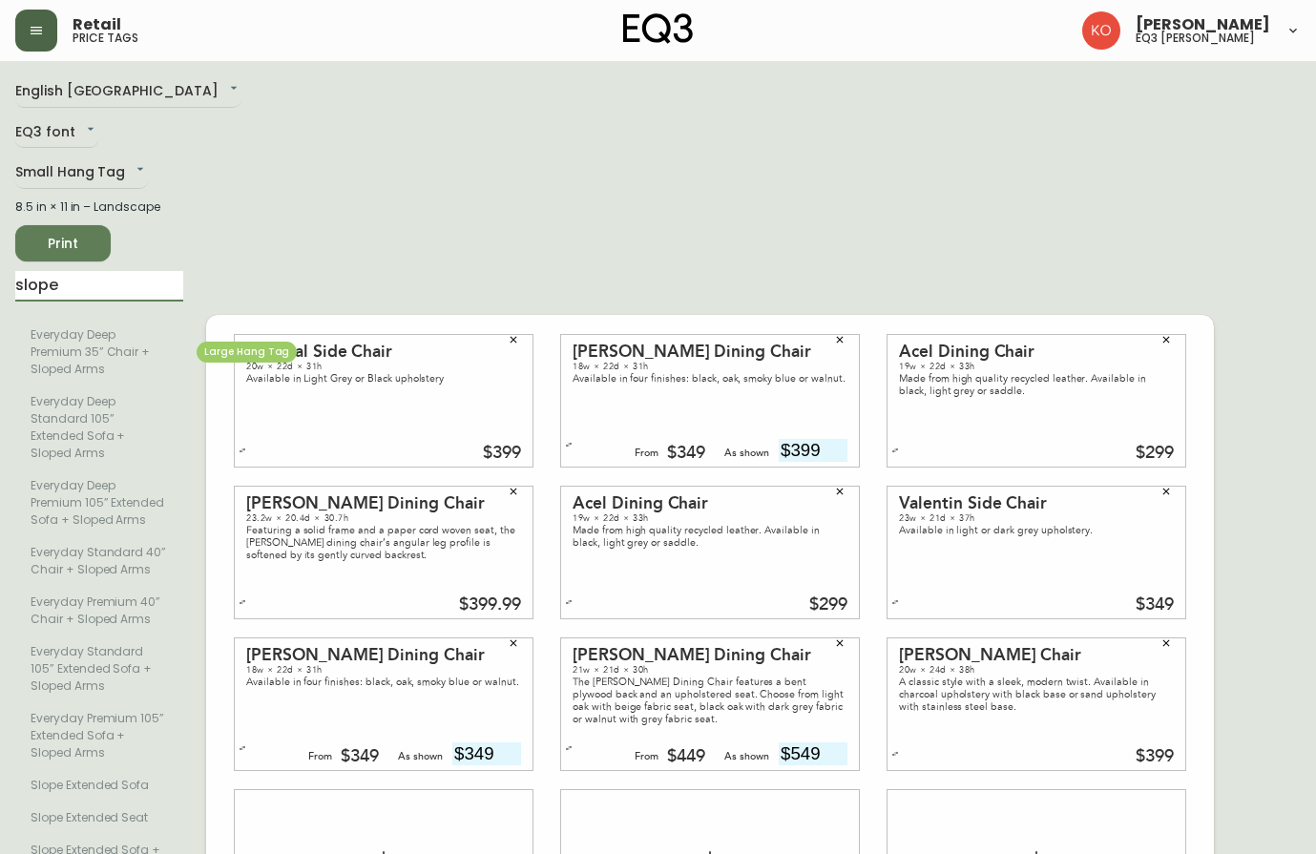
type input "slope"
drag, startPoint x: 83, startPoint y: 285, endPoint x: -23, endPoint y: 270, distance: 107.0
click at [0, 270] on html "Retail price tags [PERSON_NAME] eq3 laval - [PERSON_NAME] English [GEOGRAPHIC_D…" at bounding box center [658, 666] width 1316 height 1332
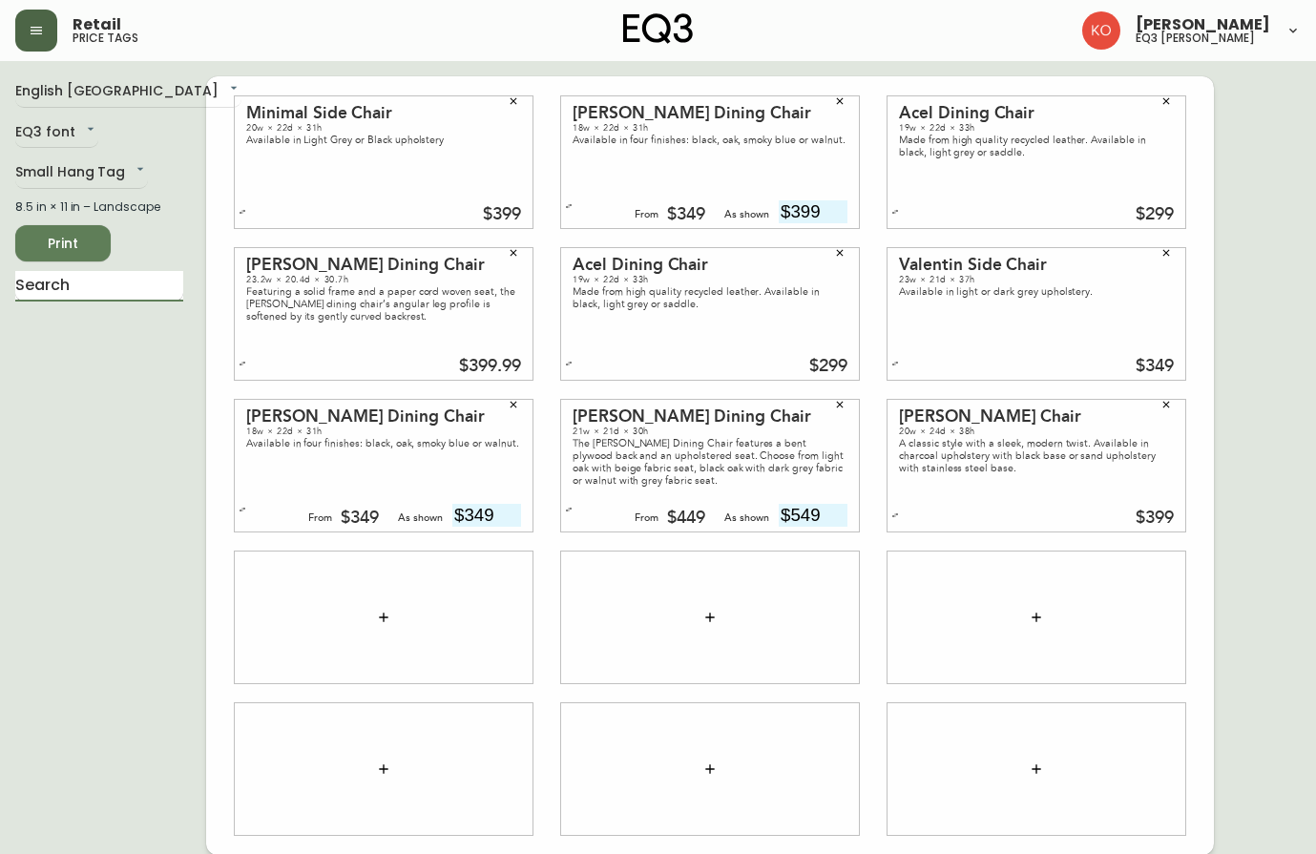
click at [83, 289] on input "text" at bounding box center [99, 286] width 168 height 31
type input "[PERSON_NAME]"
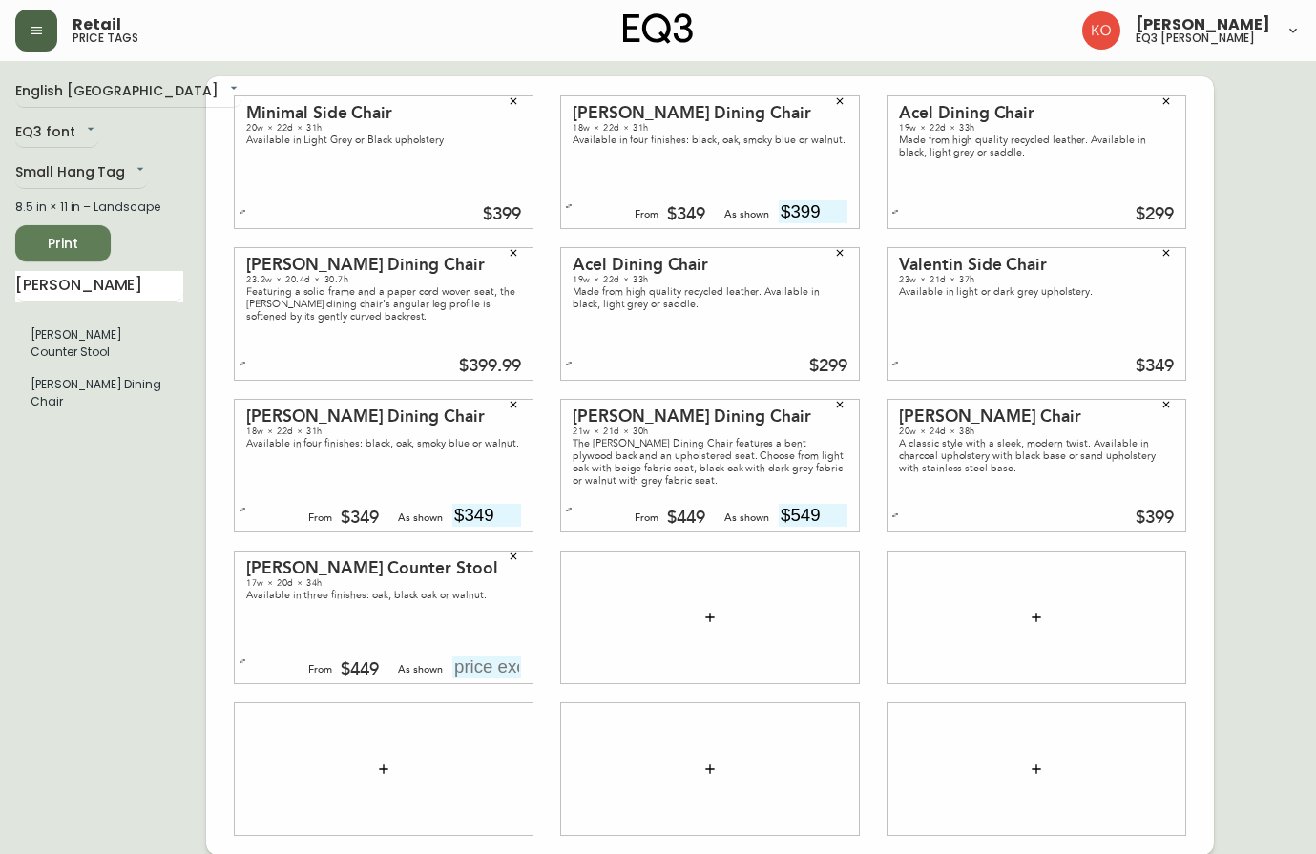
scroll to position [1, 0]
click at [456, 651] on div "[PERSON_NAME] Counter Stool 17w × 20d × 34h Available in three finishes: oak, b…" at bounding box center [384, 617] width 298 height 132
click at [483, 664] on input "text" at bounding box center [486, 666] width 69 height 23
type input "$44"
click at [241, 661] on icon "button" at bounding box center [243, 661] width 6 height 5
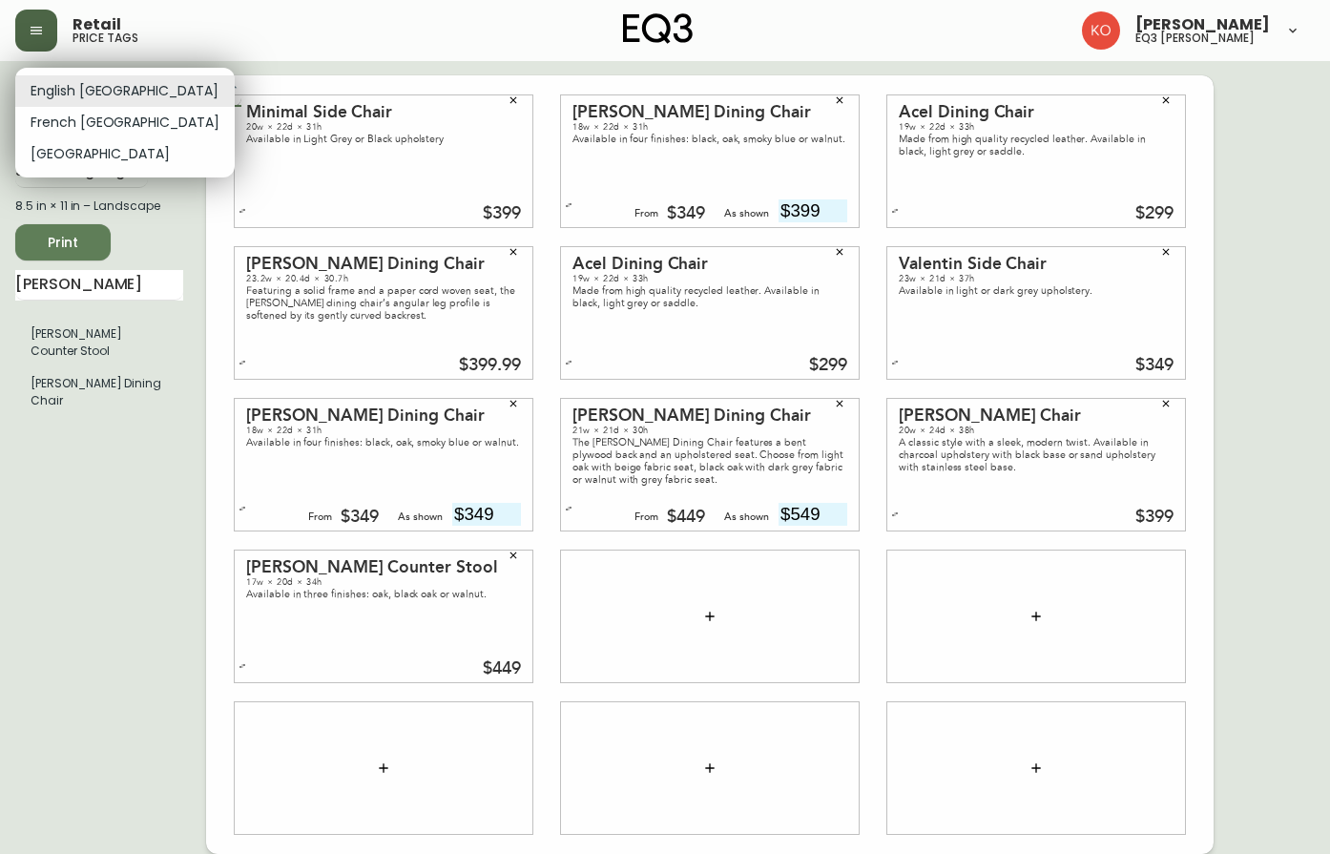
click at [93, 79] on body "Retail price tags [PERSON_NAME] eq3 laval - [PERSON_NAME] English [GEOGRAPHIC_D…" at bounding box center [665, 426] width 1330 height 855
click at [117, 133] on li "French [GEOGRAPHIC_DATA]" at bounding box center [125, 122] width 220 height 31
type input "fr_CA"
type input "399$"
type input "349$"
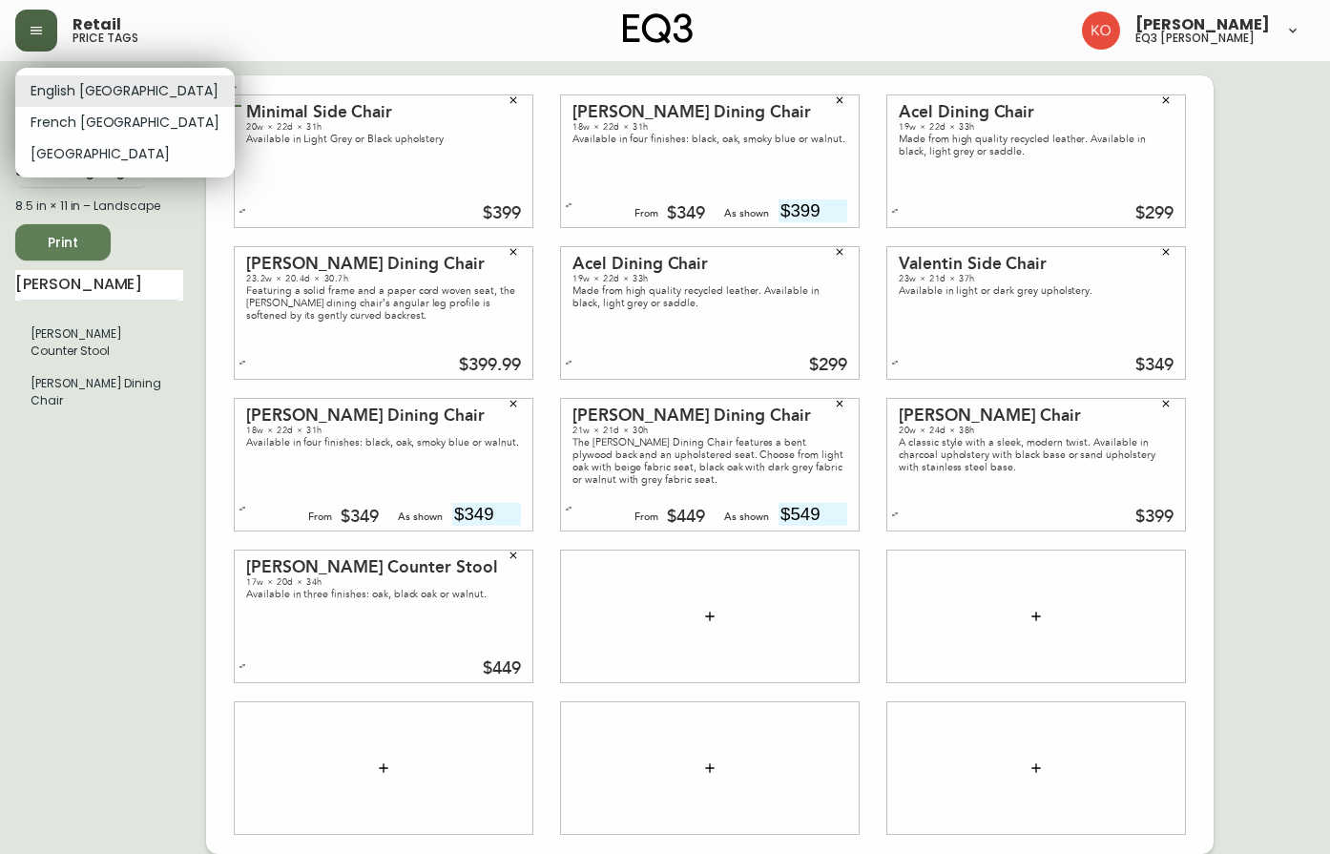
type input "549$"
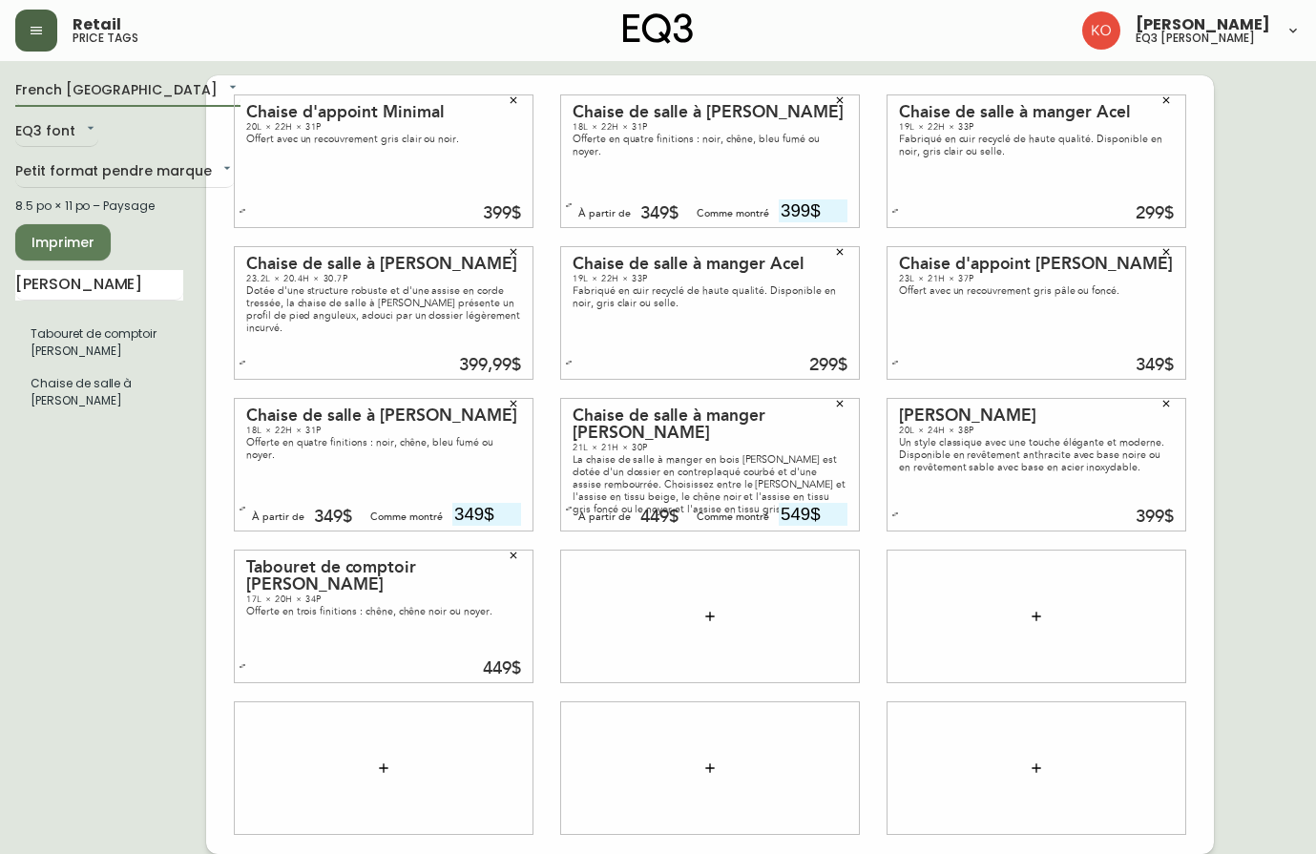
click at [44, 241] on span "Imprimer" at bounding box center [63, 243] width 65 height 24
click at [58, 238] on span "Imprimer" at bounding box center [63, 244] width 65 height 24
click at [513, 257] on icon "button" at bounding box center [513, 252] width 11 height 11
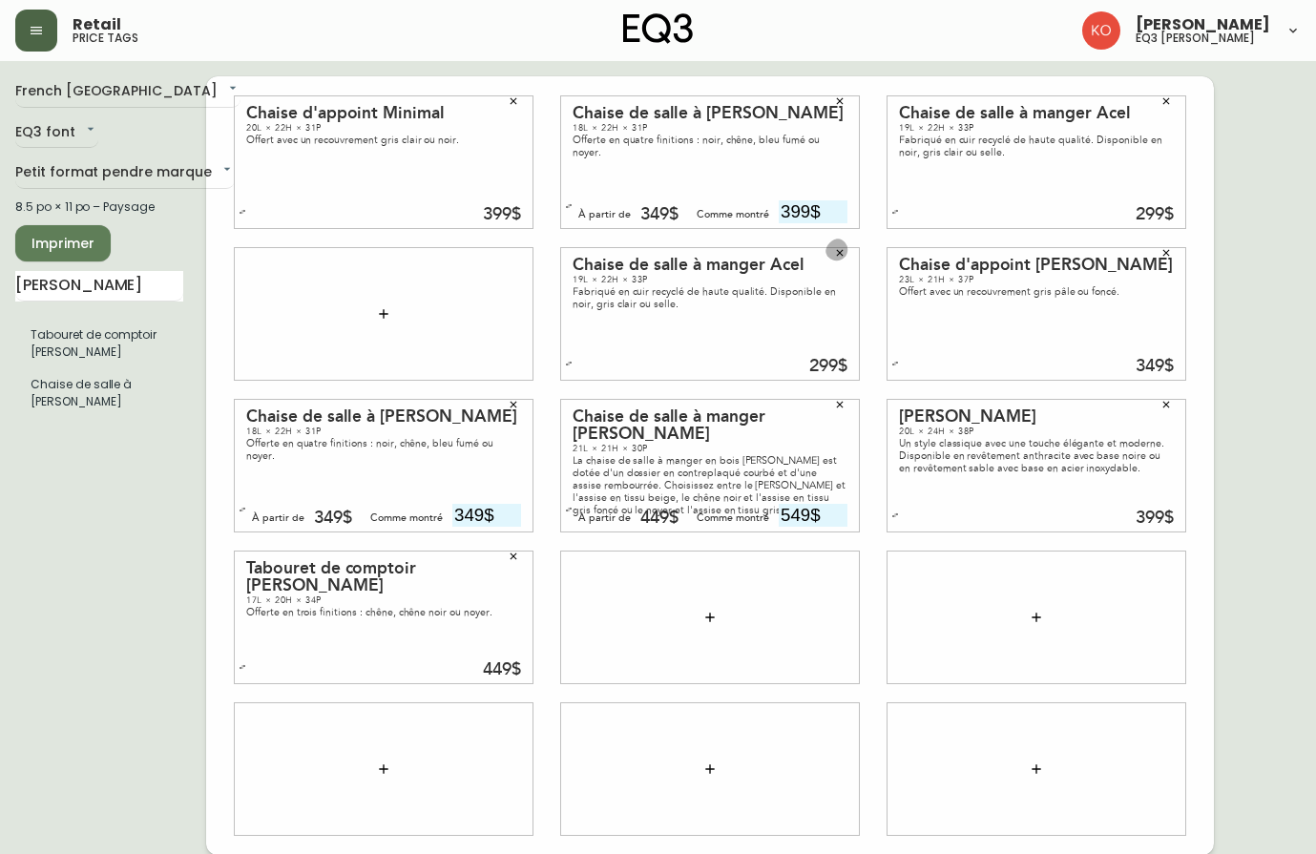
click at [842, 258] on icon "button" at bounding box center [839, 252] width 11 height 11
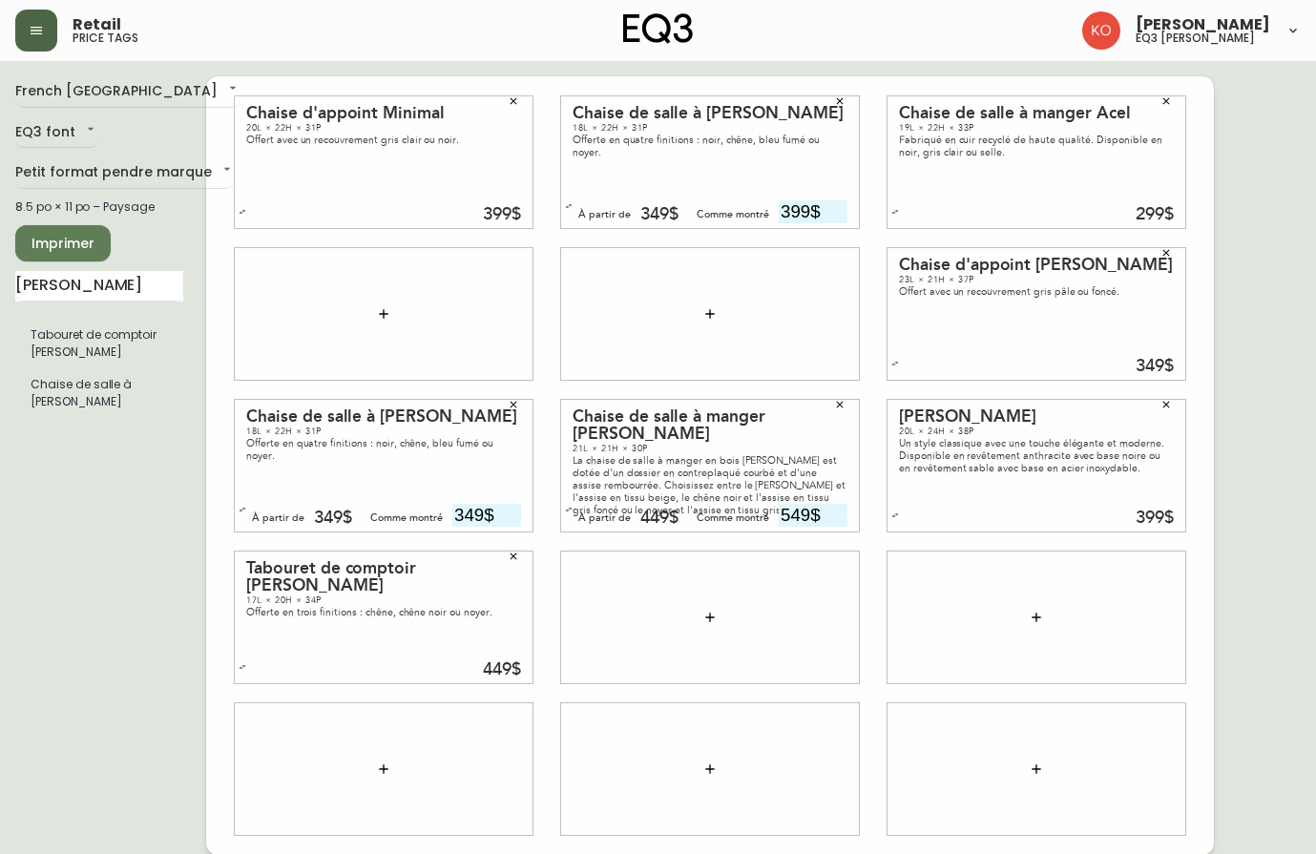
click at [1165, 262] on button "button" at bounding box center [1166, 253] width 29 height 29
click at [1169, 409] on icon "button" at bounding box center [1166, 404] width 11 height 11
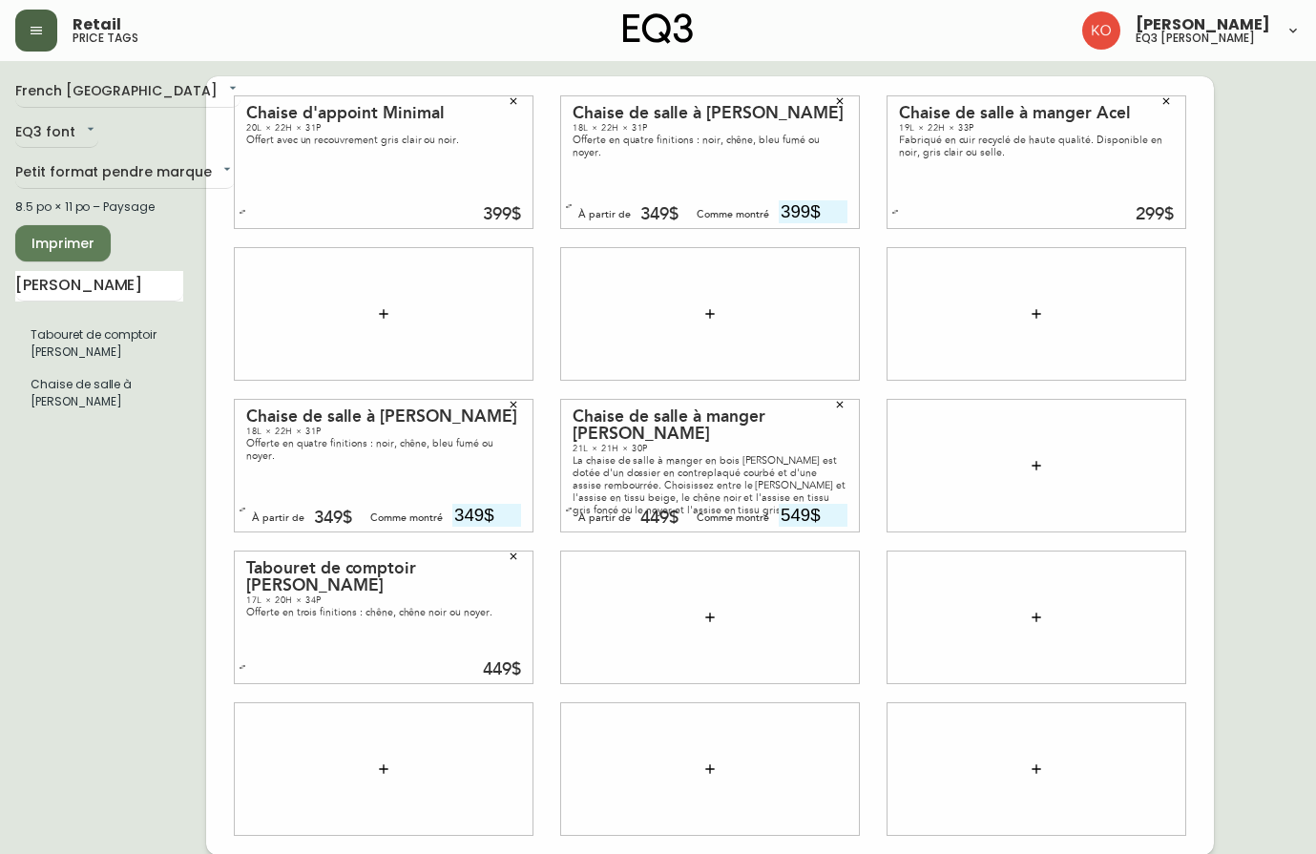
click at [843, 410] on button "button" at bounding box center [840, 404] width 29 height 29
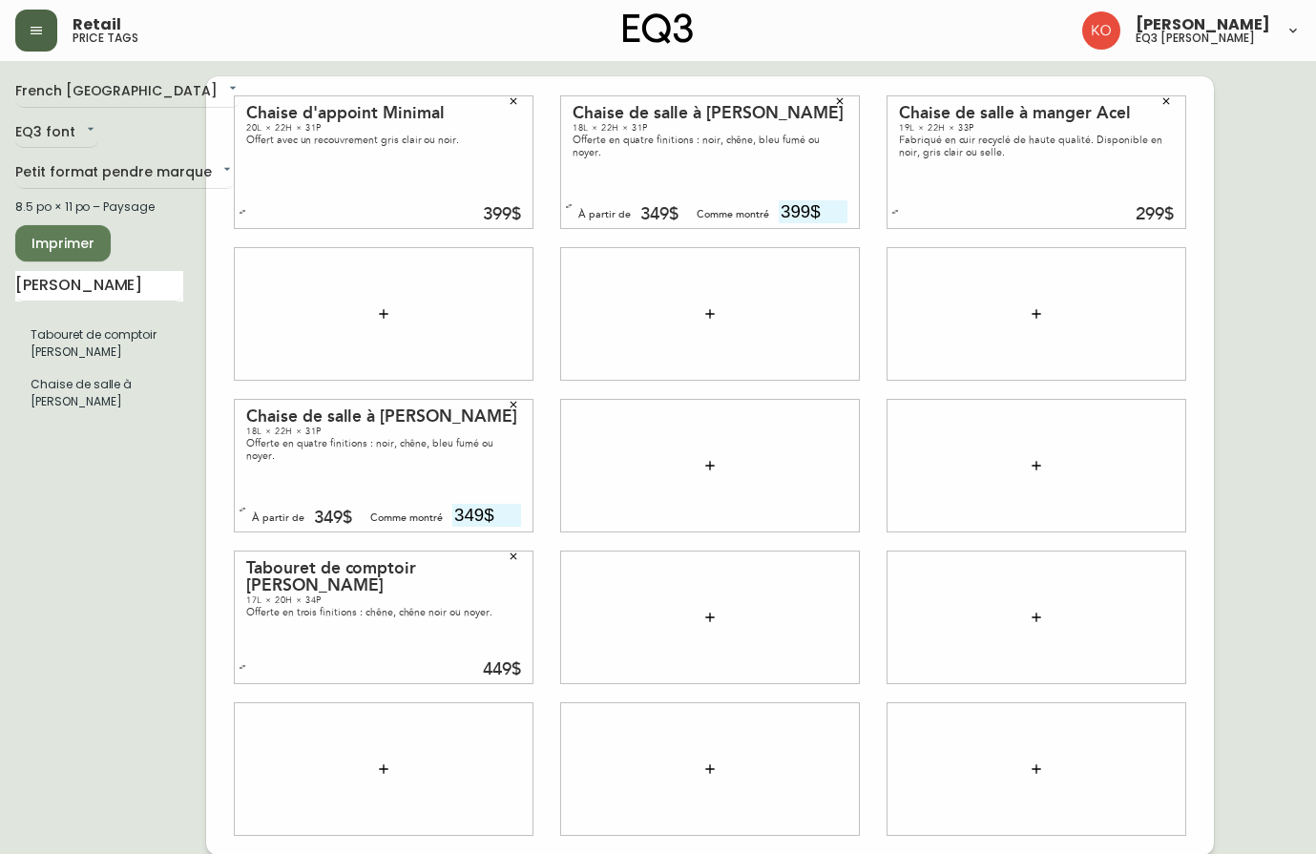
click at [515, 409] on icon "button" at bounding box center [513, 404] width 11 height 11
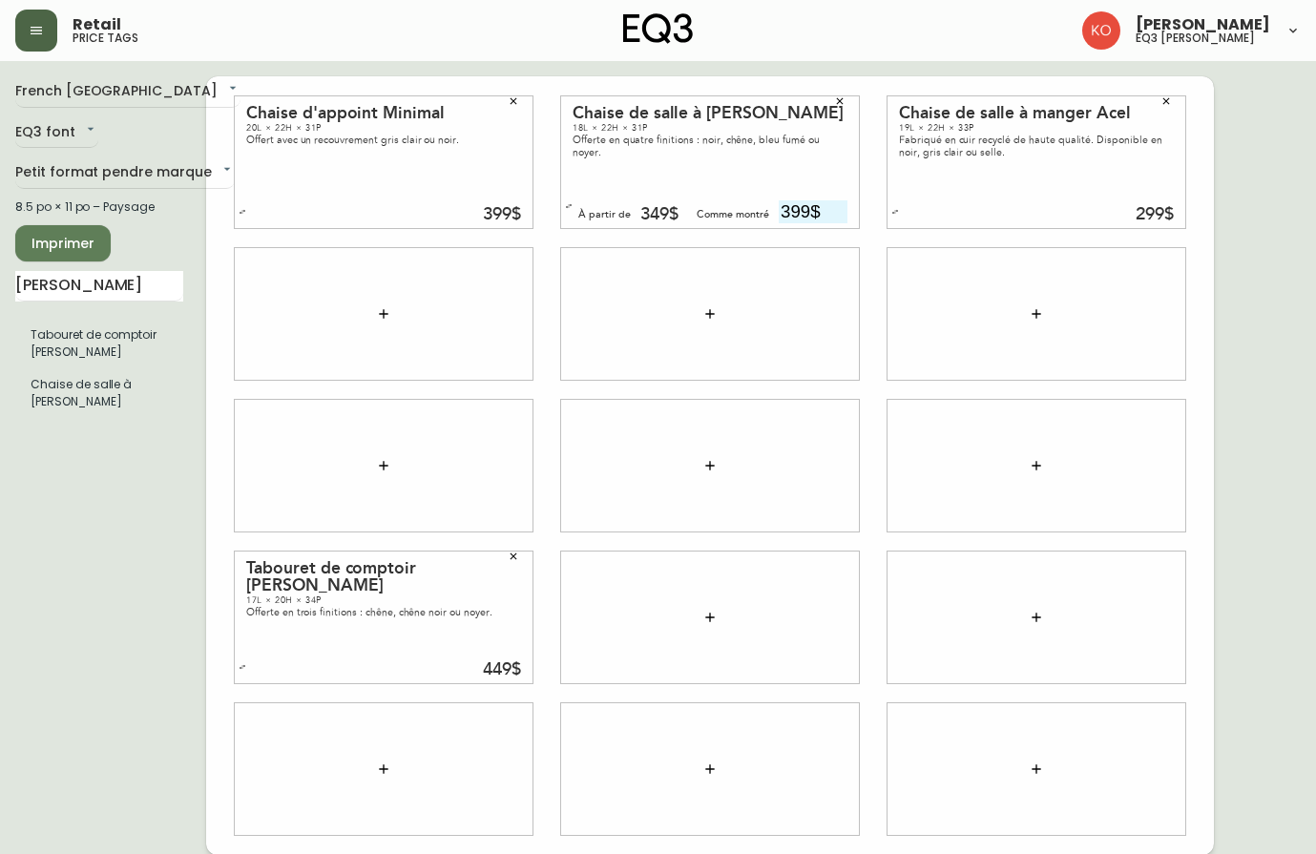
click at [513, 556] on icon "button" at bounding box center [513, 556] width 11 height 11
drag, startPoint x: 105, startPoint y: 290, endPoint x: -23, endPoint y: 288, distance: 127.9
click at [0, 288] on html "Retail price tags [PERSON_NAME] eq3 laval - [PERSON_NAME] French [GEOGRAPHIC_DA…" at bounding box center [658, 427] width 1316 height 855
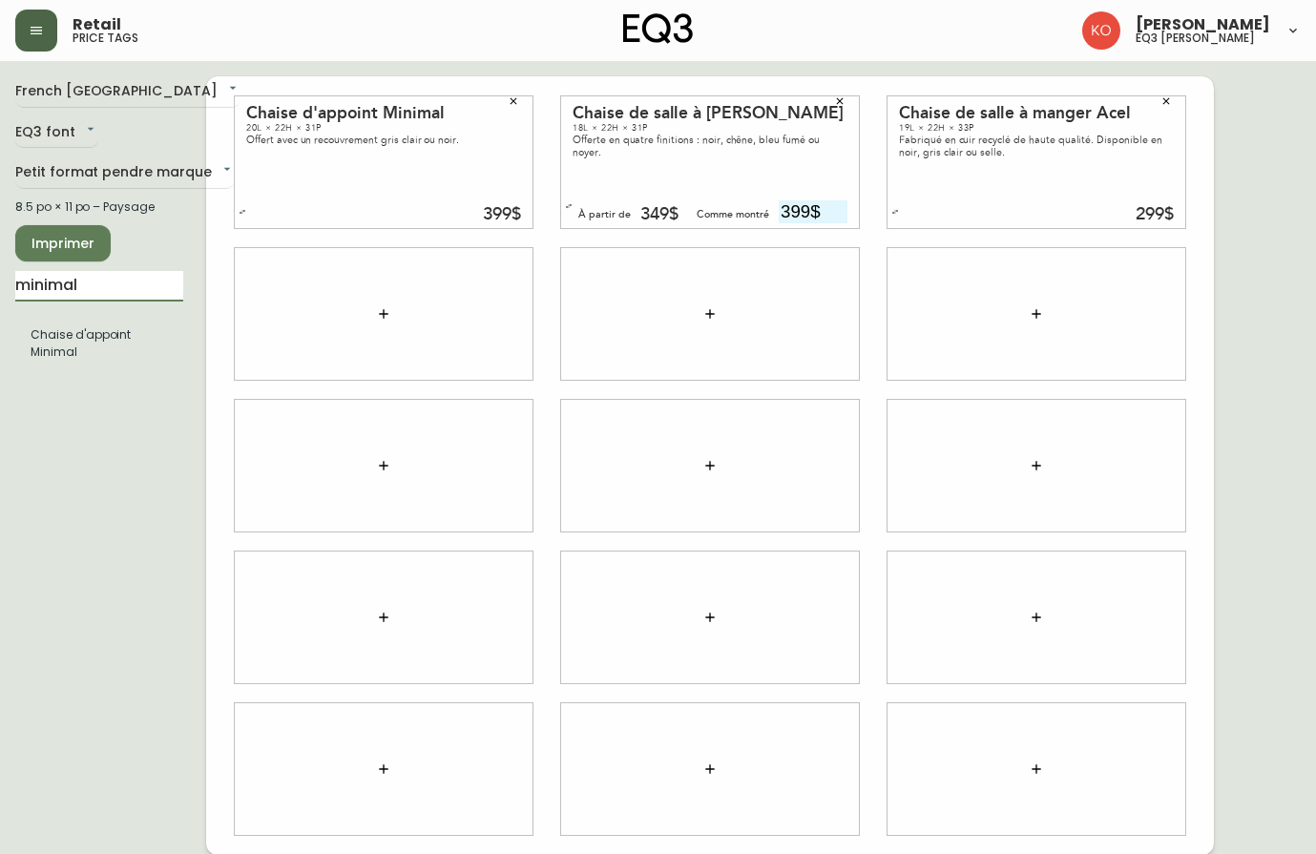
type input "minimal"
click at [516, 99] on icon "button" at bounding box center [513, 100] width 11 height 11
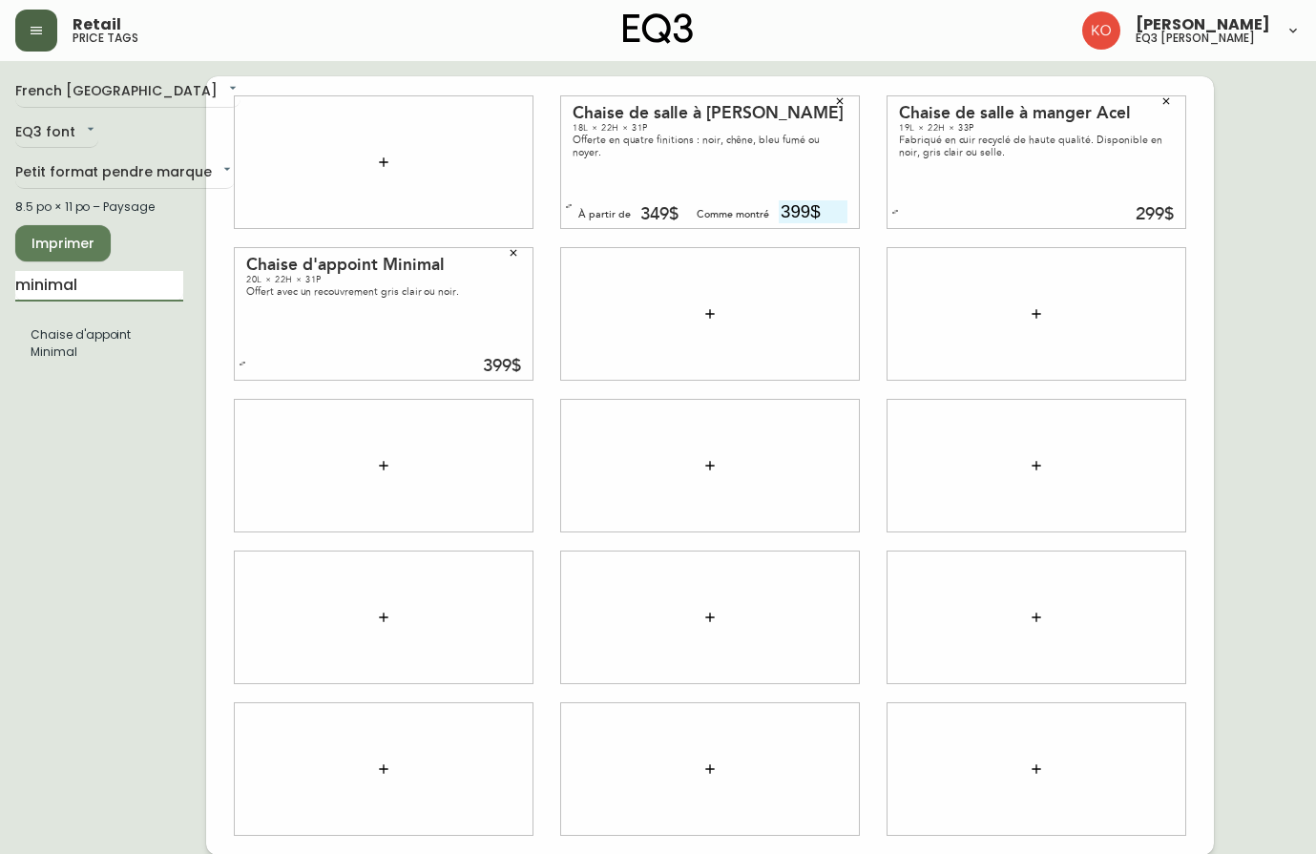
drag, startPoint x: 93, startPoint y: 290, endPoint x: -23, endPoint y: 312, distance: 117.6
click at [0, 312] on html "Retail price tags [PERSON_NAME] eq3 laval - [PERSON_NAME] French [GEOGRAPHIC_DA…" at bounding box center [658, 427] width 1316 height 855
type input "[PERSON_NAME]"
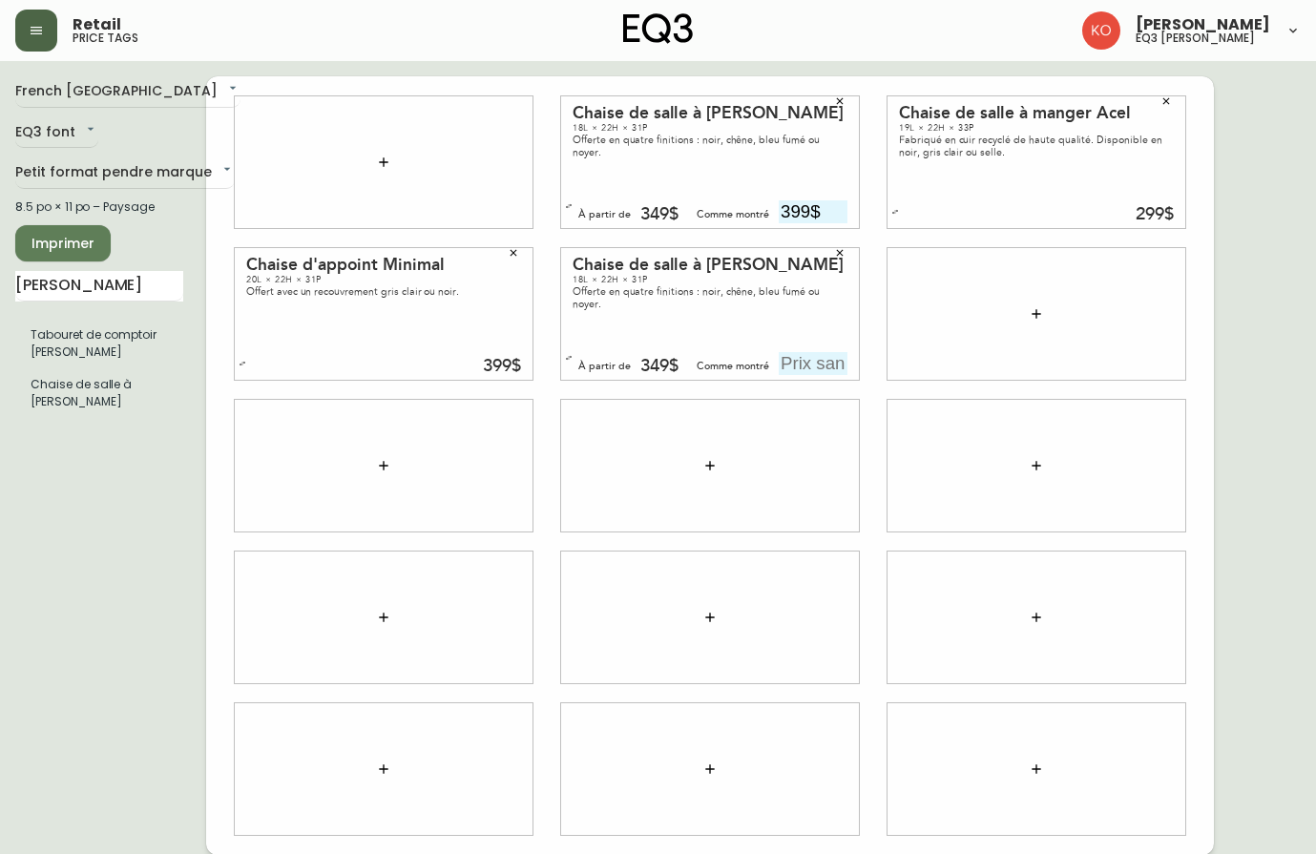
click at [815, 352] on input "text" at bounding box center [813, 363] width 69 height 23
type input "349$"
click at [807, 357] on input "349$" at bounding box center [813, 363] width 69 height 23
click at [803, 357] on input "349$" at bounding box center [813, 363] width 69 height 23
type input "399$"
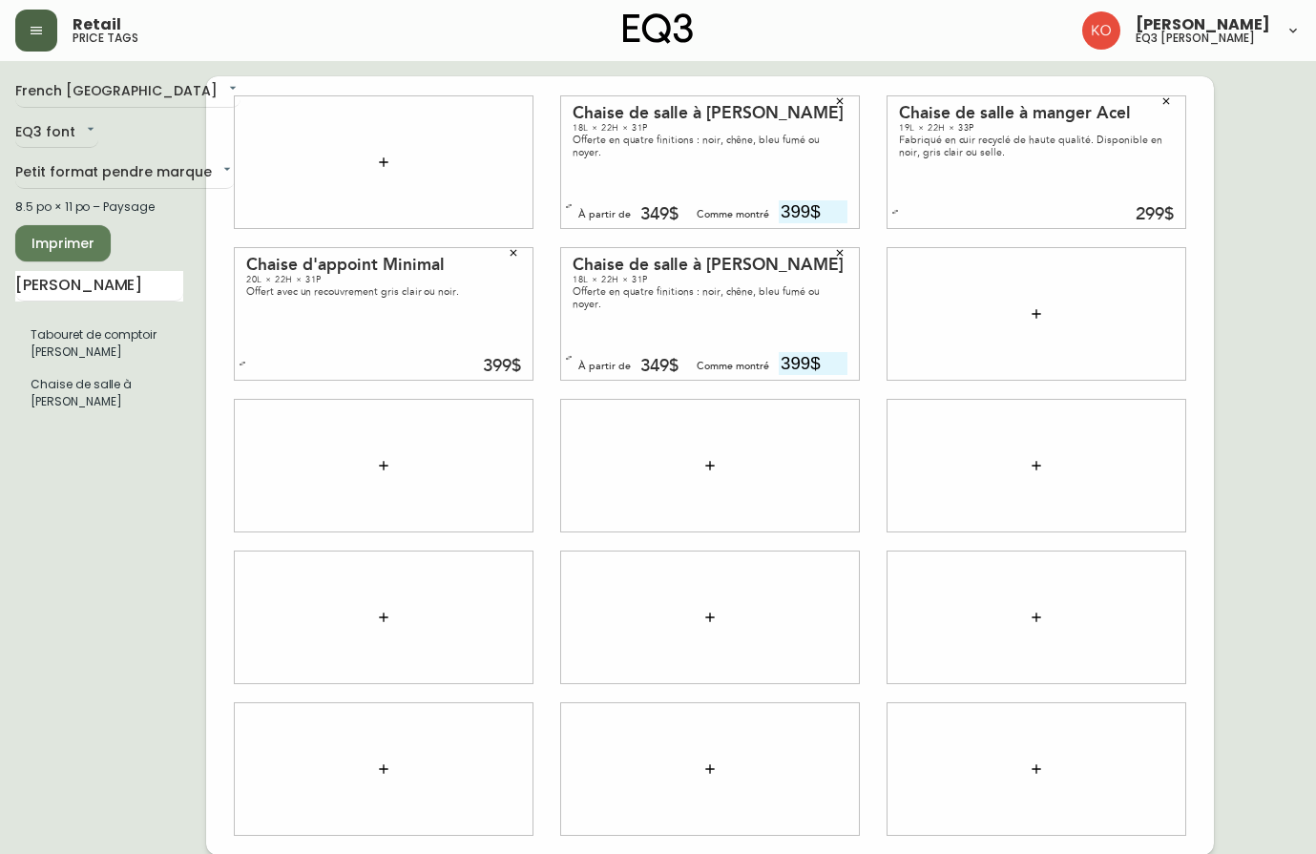
click at [841, 107] on button "button" at bounding box center [840, 101] width 29 height 29
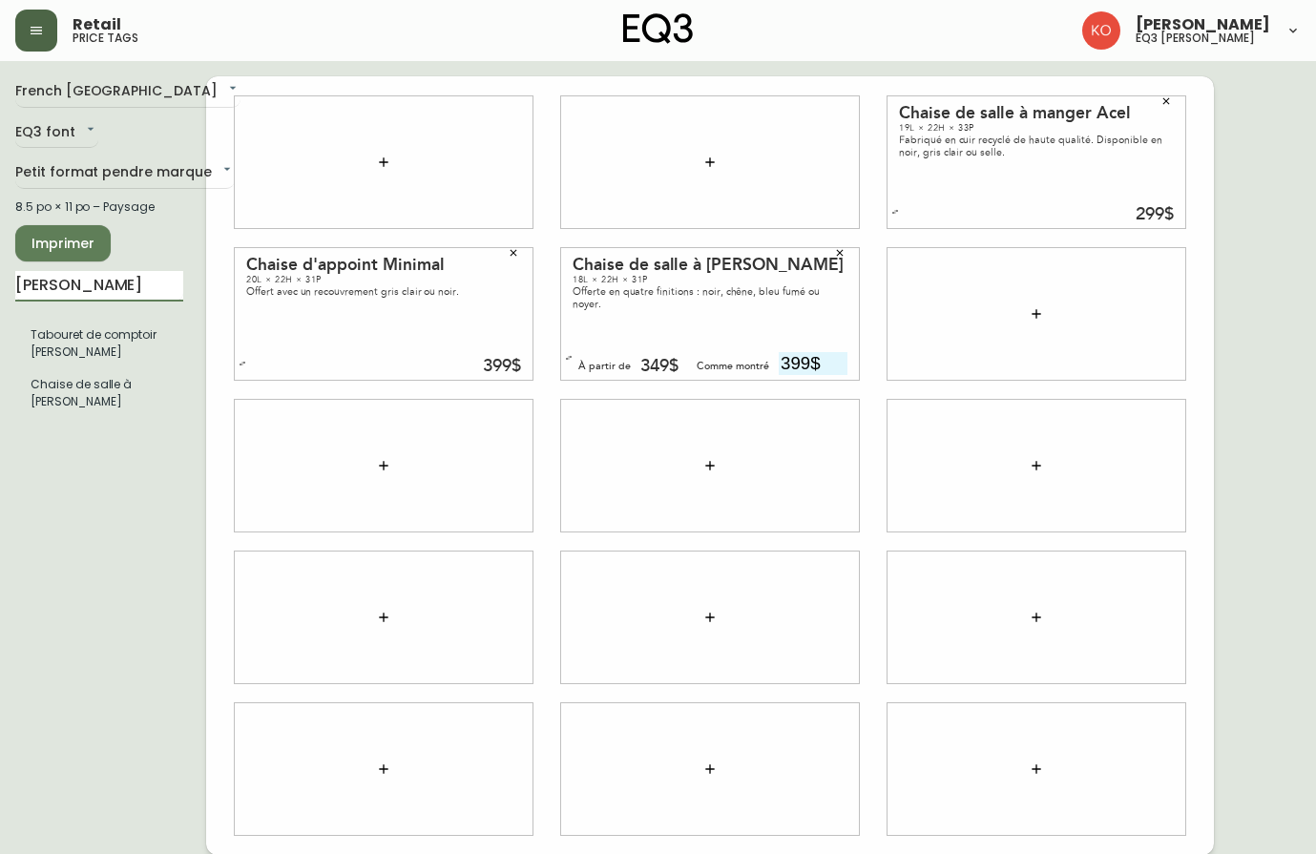
drag, startPoint x: 115, startPoint y: 281, endPoint x: -23, endPoint y: 303, distance: 139.2
click at [0, 303] on html "Retail price tags [PERSON_NAME] eq3 laval - [PERSON_NAME] French [GEOGRAPHIC_DA…" at bounding box center [658, 427] width 1316 height 855
type input "acel"
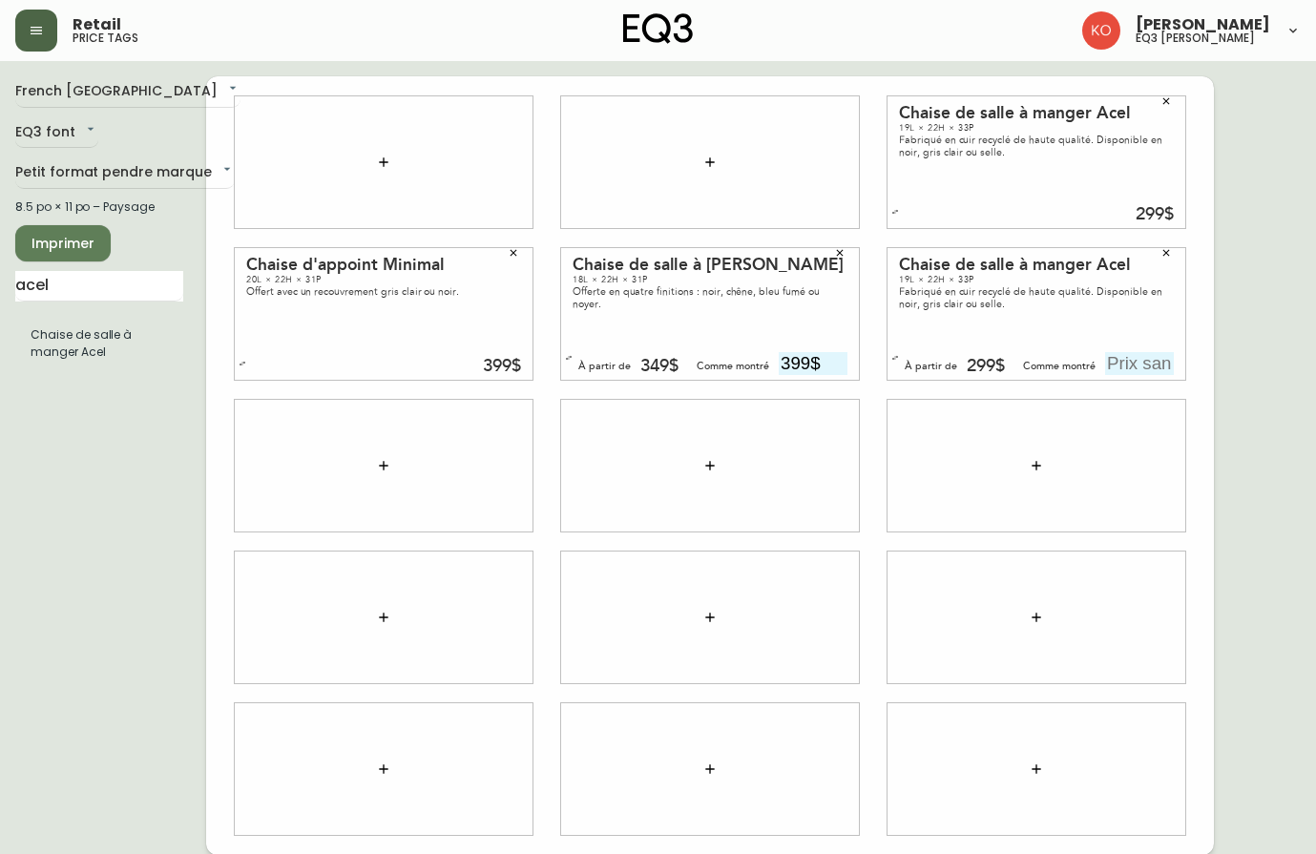
click at [1169, 99] on icon "button" at bounding box center [1166, 100] width 11 height 11
click at [891, 352] on button "button" at bounding box center [895, 357] width 19 height 19
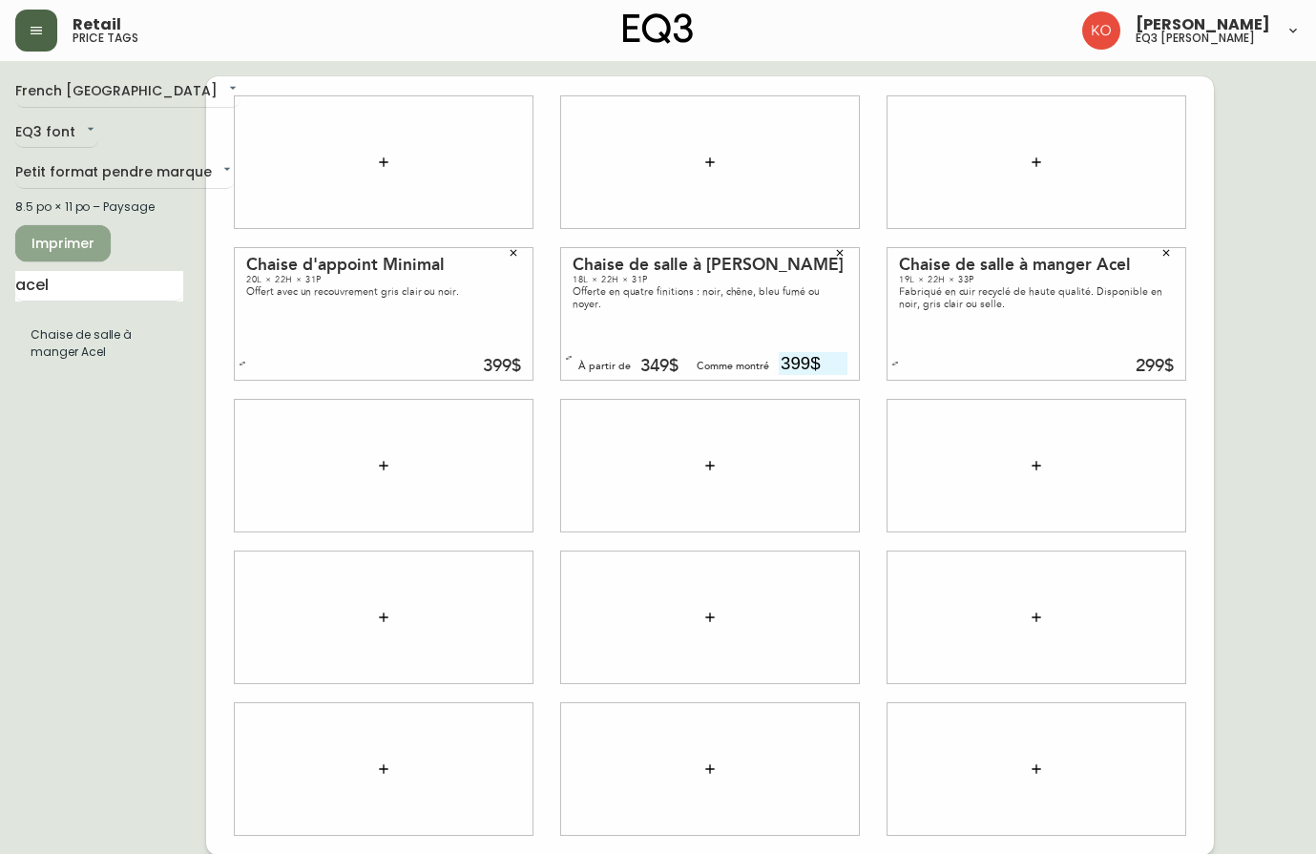
click at [88, 243] on span "Imprimer" at bounding box center [63, 244] width 65 height 24
